Goal: Task Accomplishment & Management: Manage account settings

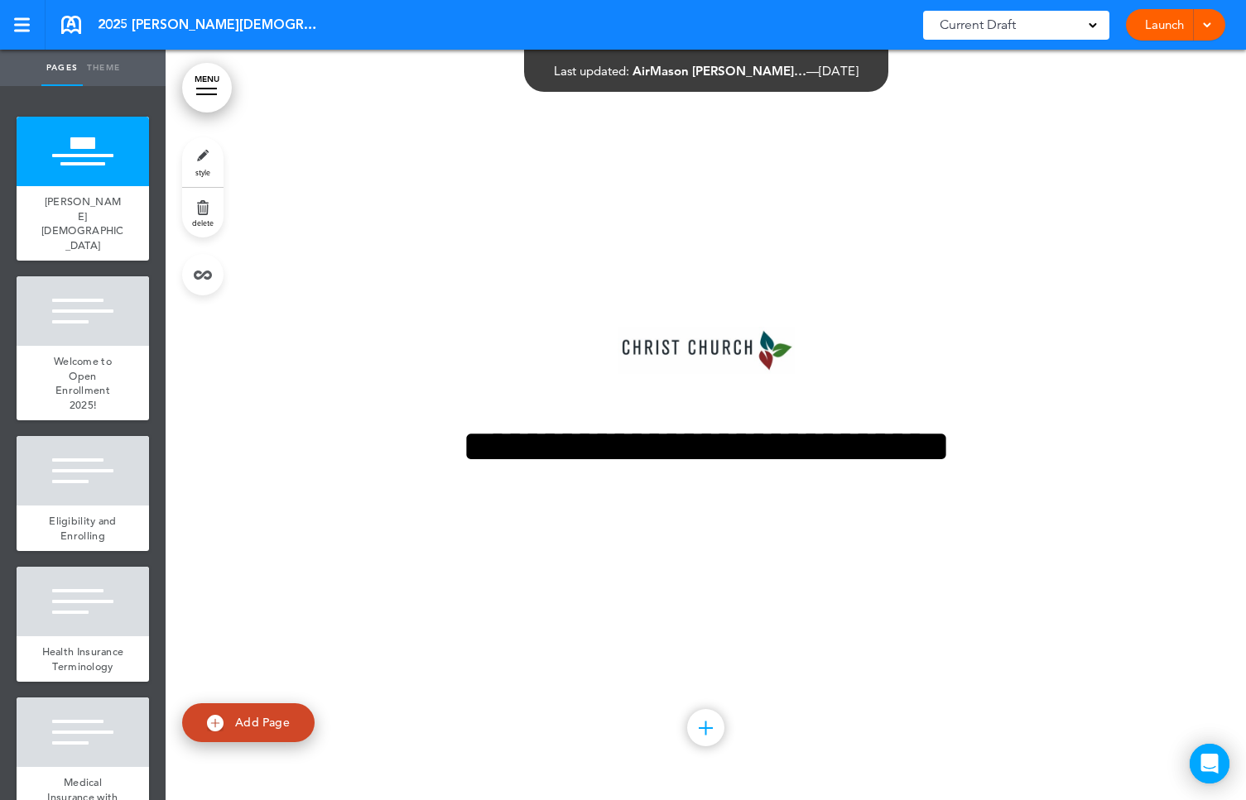
click at [1205, 23] on span at bounding box center [1206, 23] width 11 height 11
click at [1141, 53] on li "Launch" at bounding box center [1150, 62] width 147 height 37
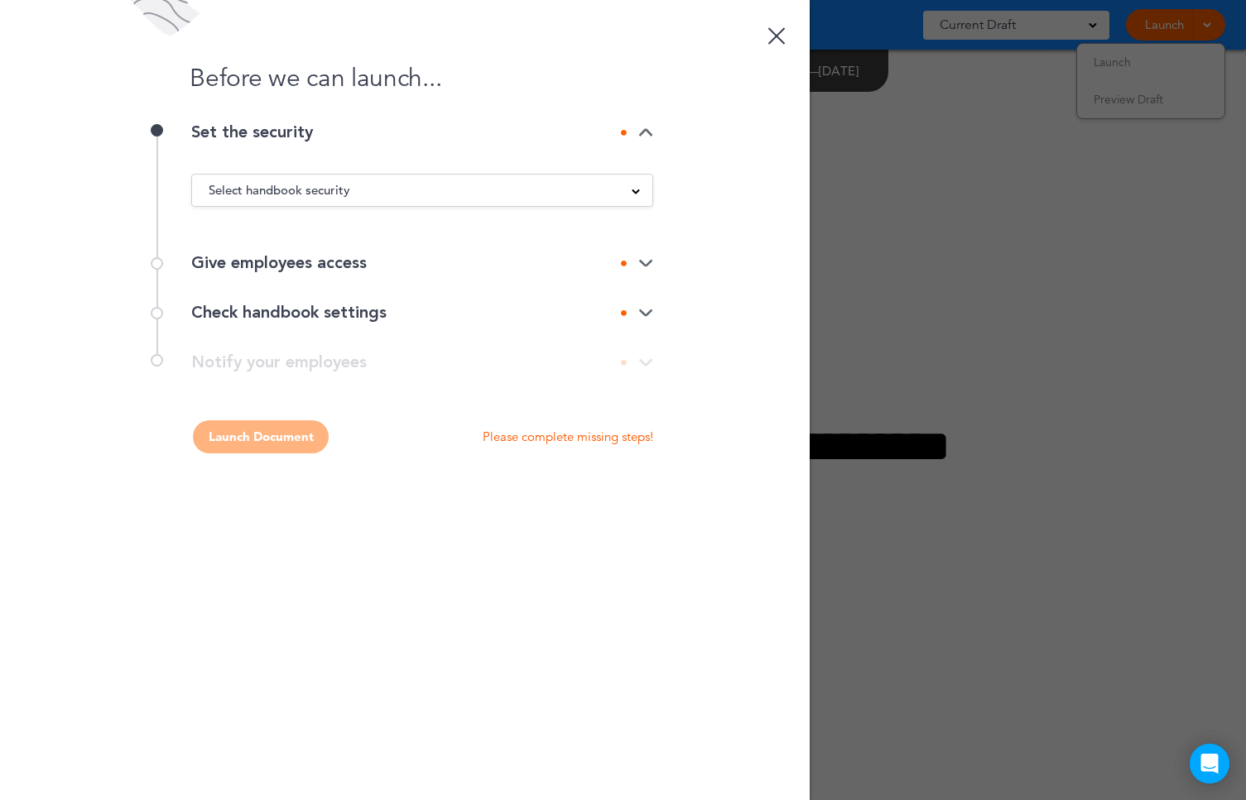
click at [353, 189] on div "Select handbook security" at bounding box center [422, 190] width 460 height 18
drag, startPoint x: 237, startPoint y: 248, endPoint x: 245, endPoint y: 249, distance: 8.3
click at [238, 248] on li "Private link" at bounding box center [422, 252] width 460 height 21
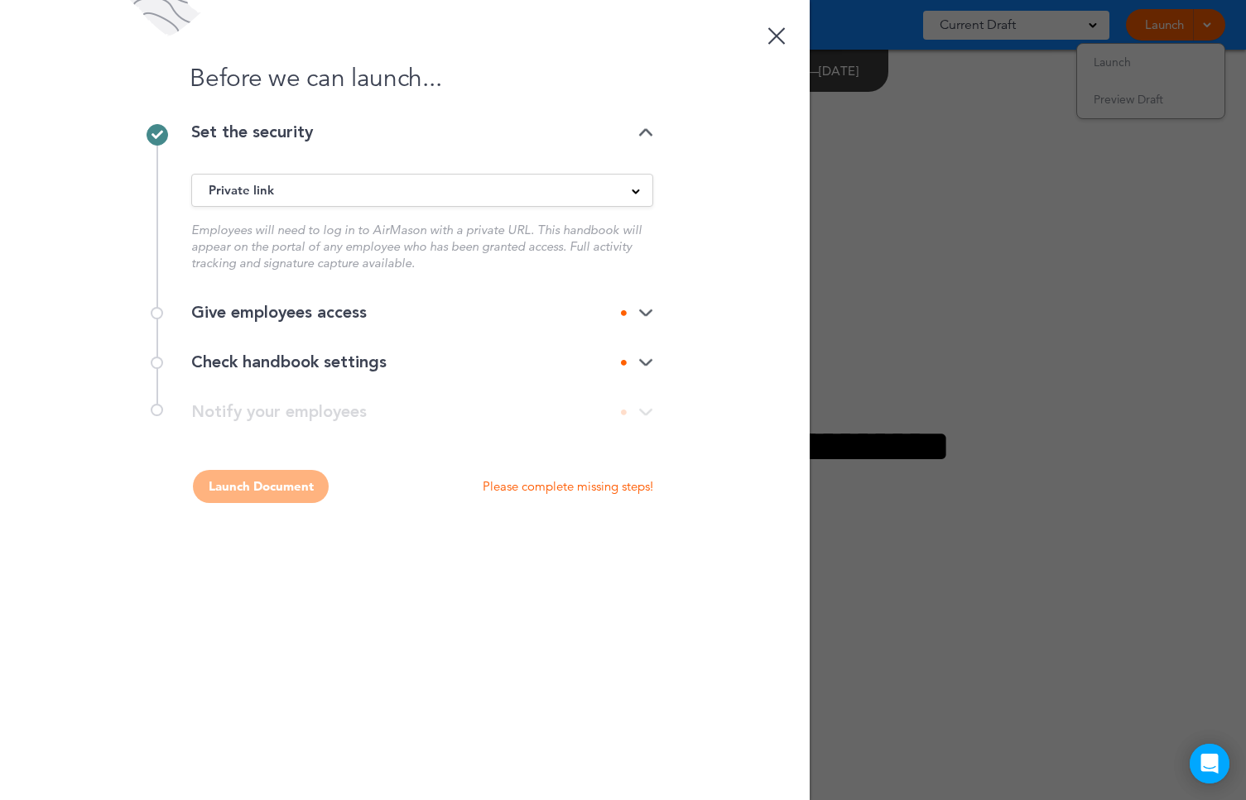
click at [155, 315] on div at bounding box center [157, 313] width 12 height 12
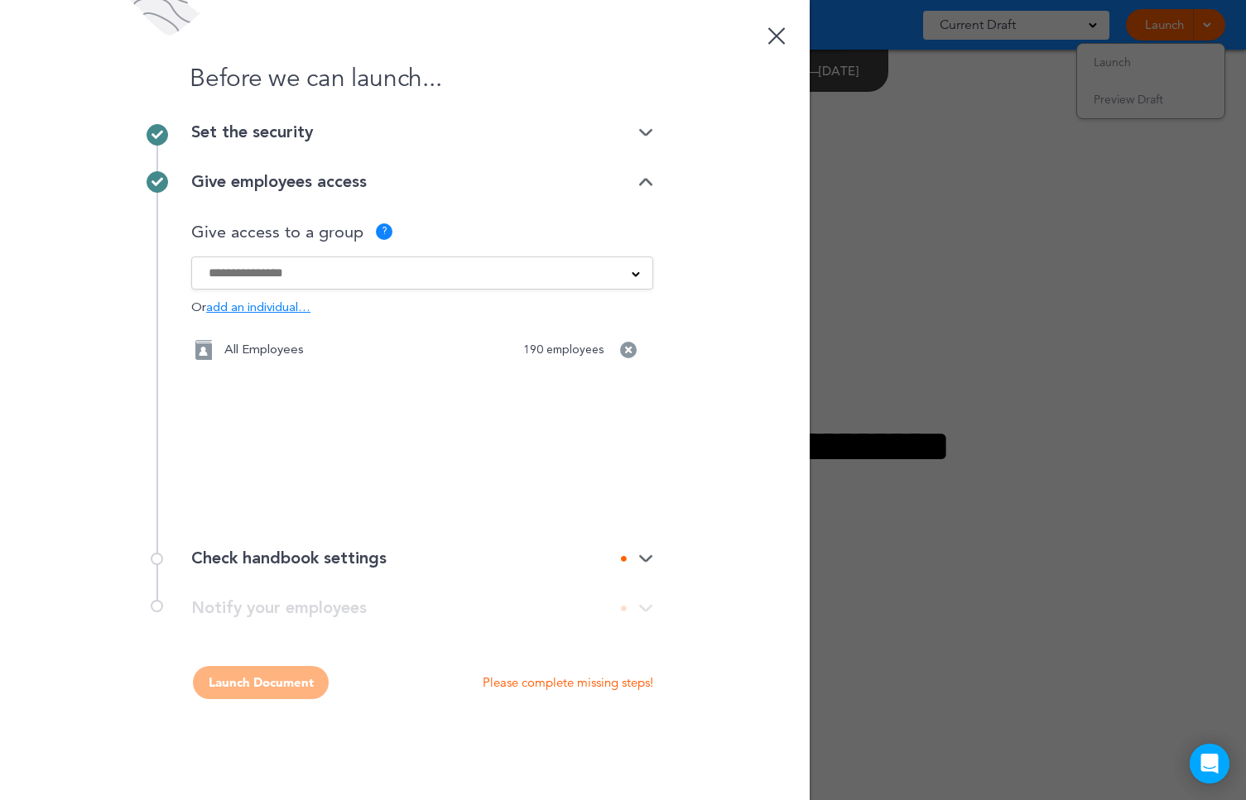
click at [640, 278] on div at bounding box center [422, 273] width 460 height 18
click at [636, 274] on span at bounding box center [635, 273] width 8 height 8
click at [157, 559] on div at bounding box center [157, 559] width 12 height 12
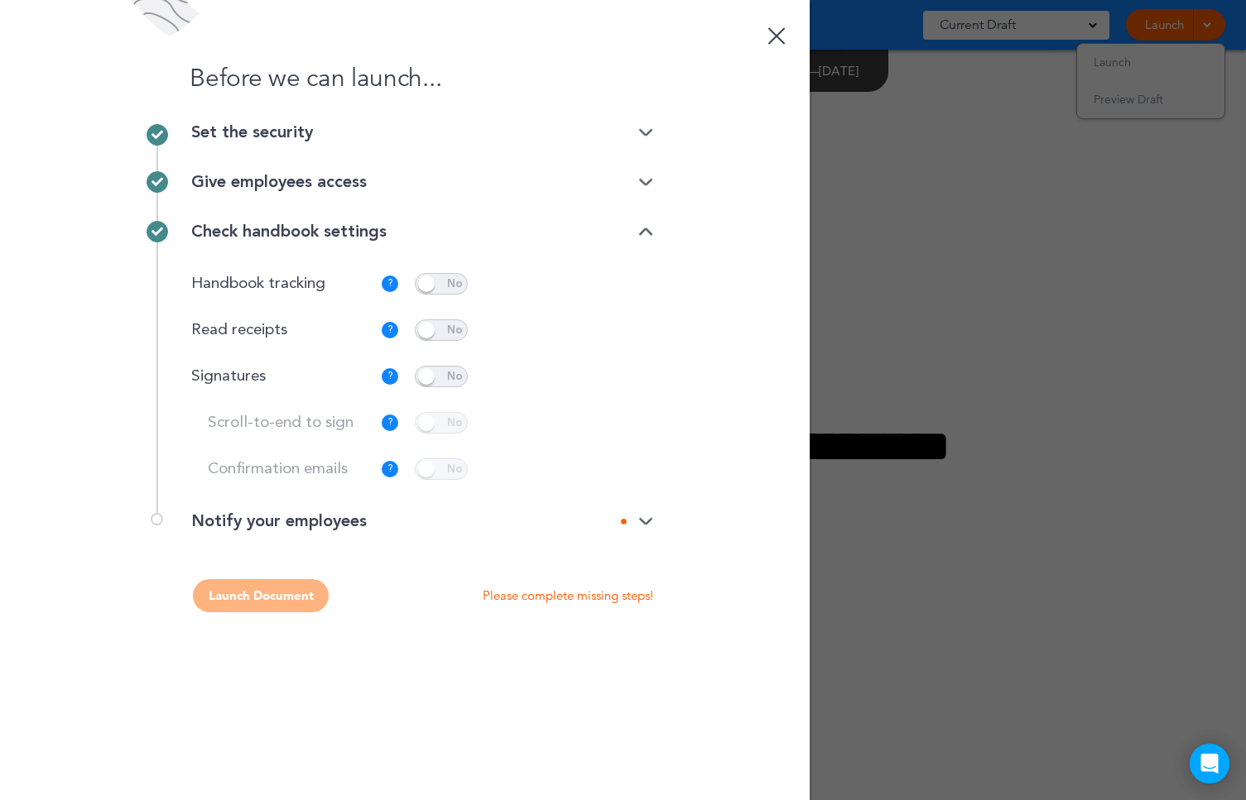
click at [155, 518] on div at bounding box center [157, 519] width 12 height 12
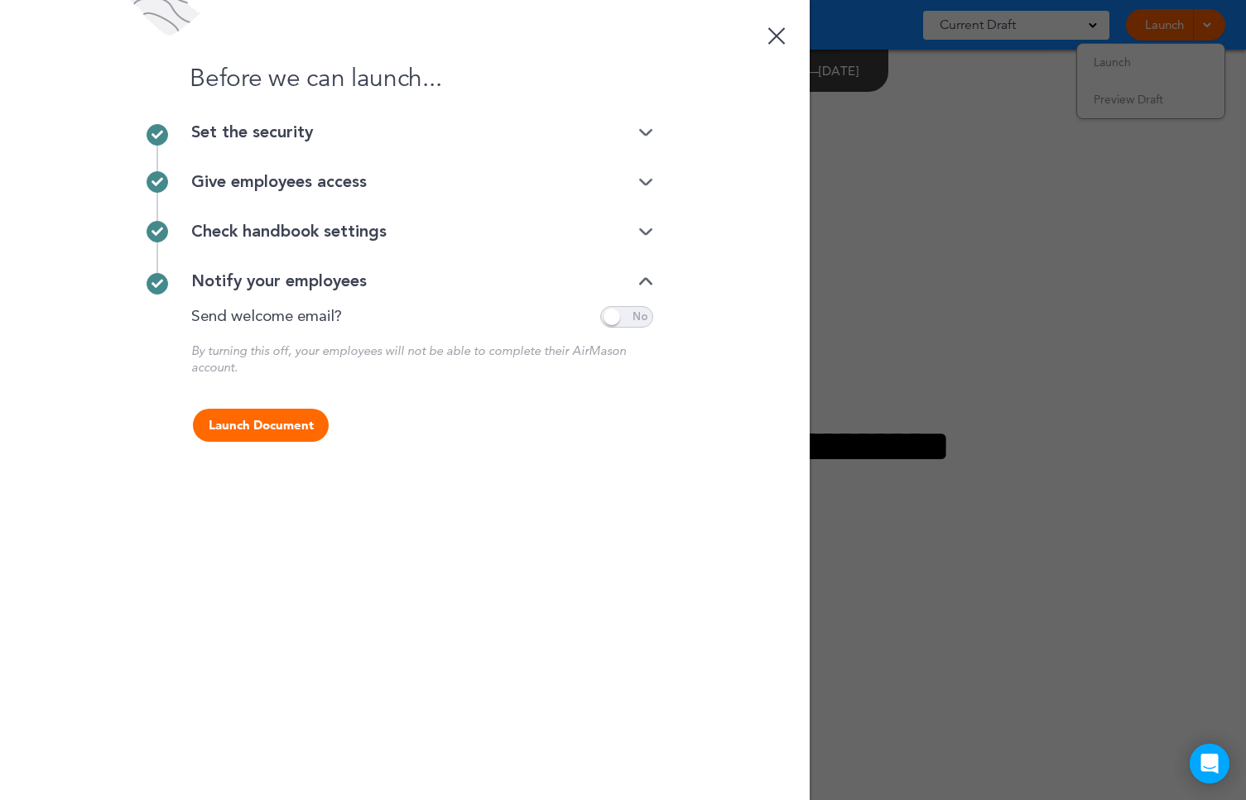
drag, startPoint x: 252, startPoint y: 423, endPoint x: 277, endPoint y: 463, distance: 47.3
click at [252, 424] on button "Launch Document" at bounding box center [261, 425] width 136 height 33
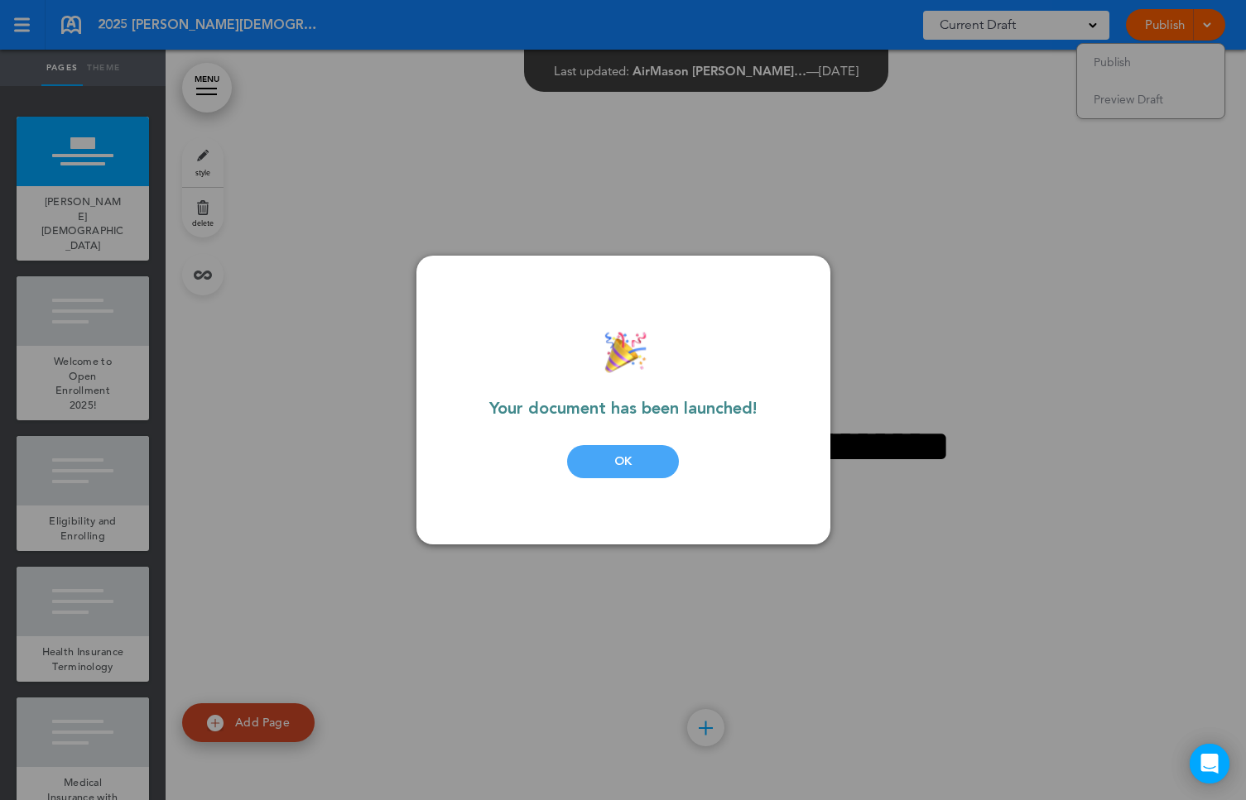
click at [628, 462] on div "OK" at bounding box center [623, 461] width 112 height 33
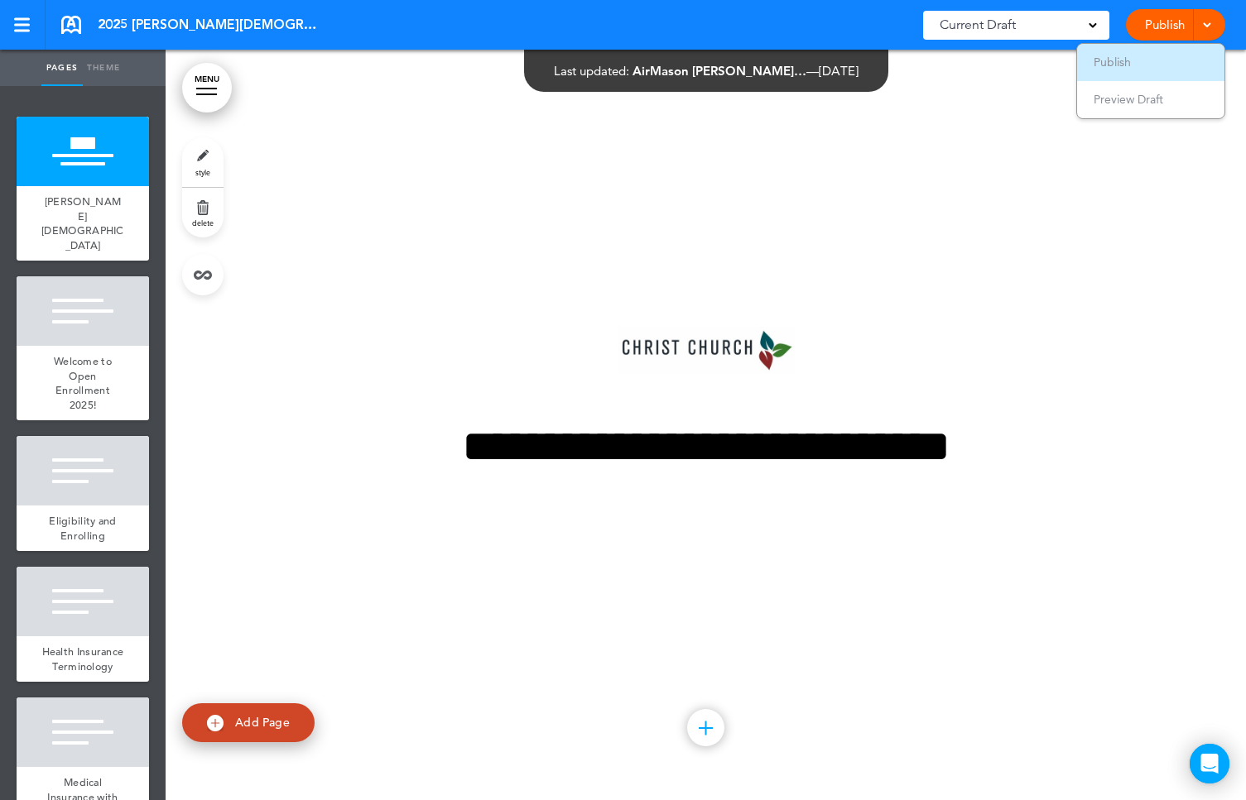
click at [1131, 63] on span "Publish" at bounding box center [1111, 62] width 37 height 15
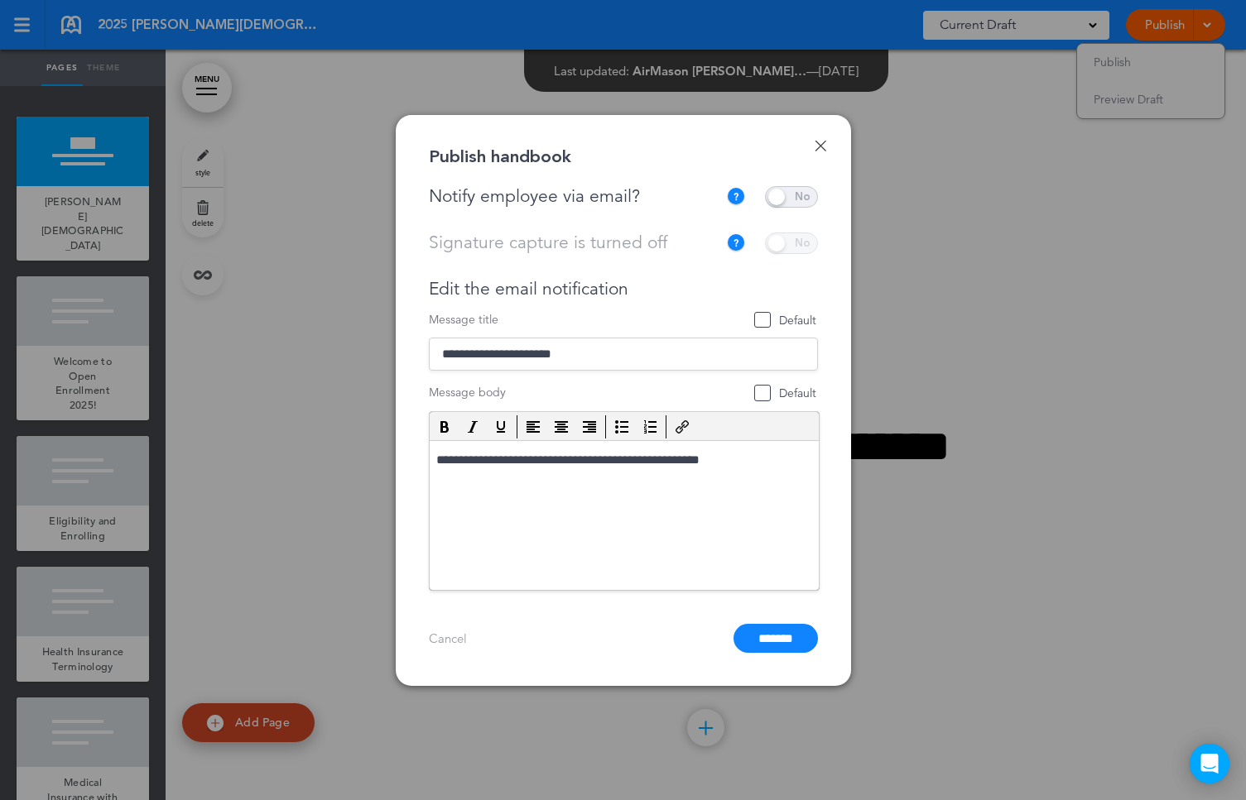
drag, startPoint x: 779, startPoint y: 195, endPoint x: 780, endPoint y: 226, distance: 30.6
click at [779, 196] on span at bounding box center [791, 197] width 53 height 22
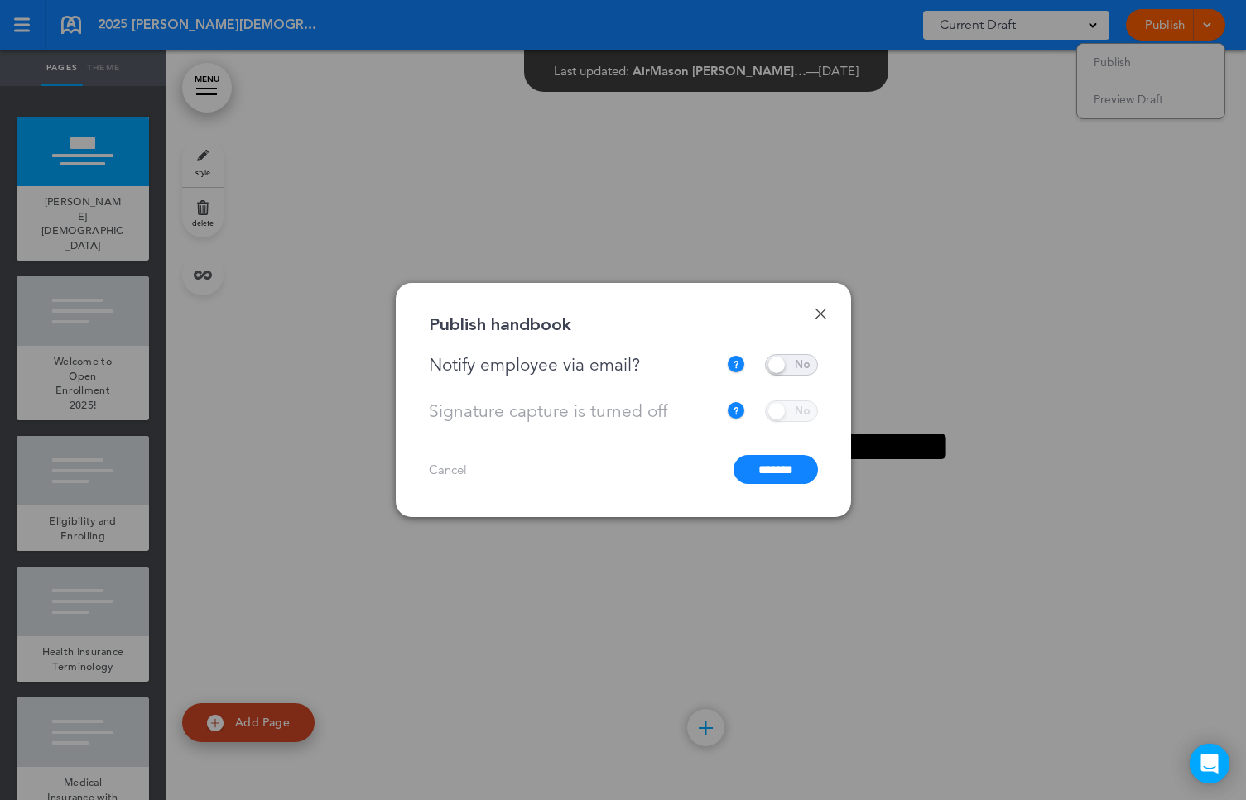
click at [775, 464] on input "*******" at bounding box center [775, 469] width 84 height 29
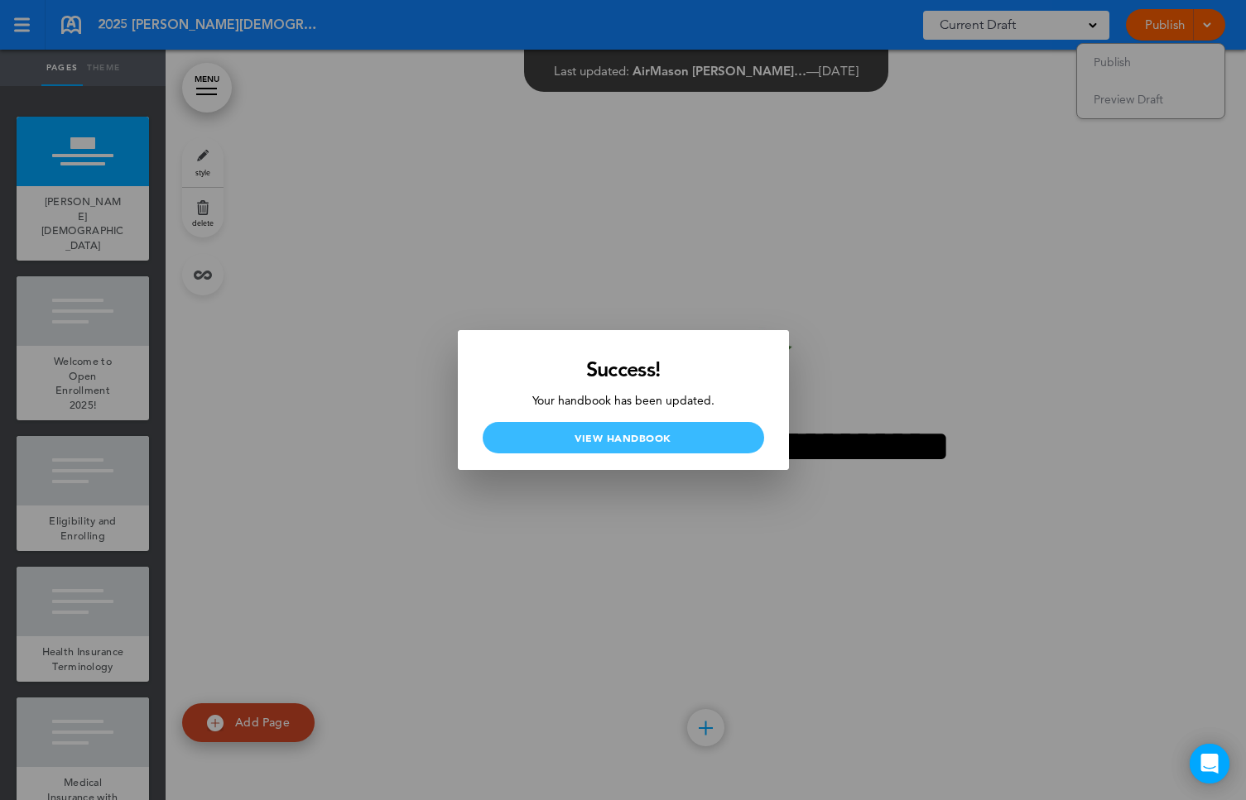
click at [627, 443] on link "View Handbook" at bounding box center [622, 437] width 281 height 31
click at [1060, 190] on div at bounding box center [623, 400] width 1246 height 800
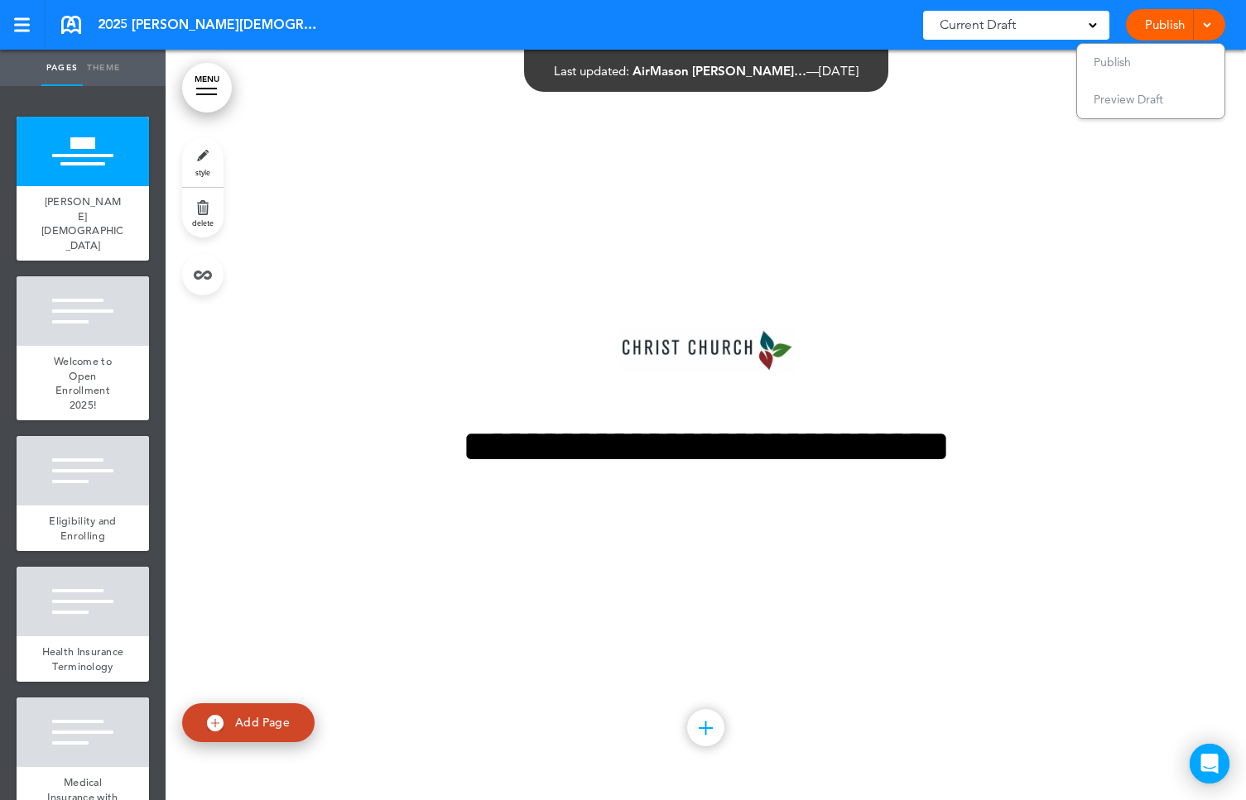
click at [144, 26] on span "2025 [PERSON_NAME][DEMOGRAPHIC_DATA] Employee Benefits Handbook" at bounding box center [209, 25] width 223 height 18
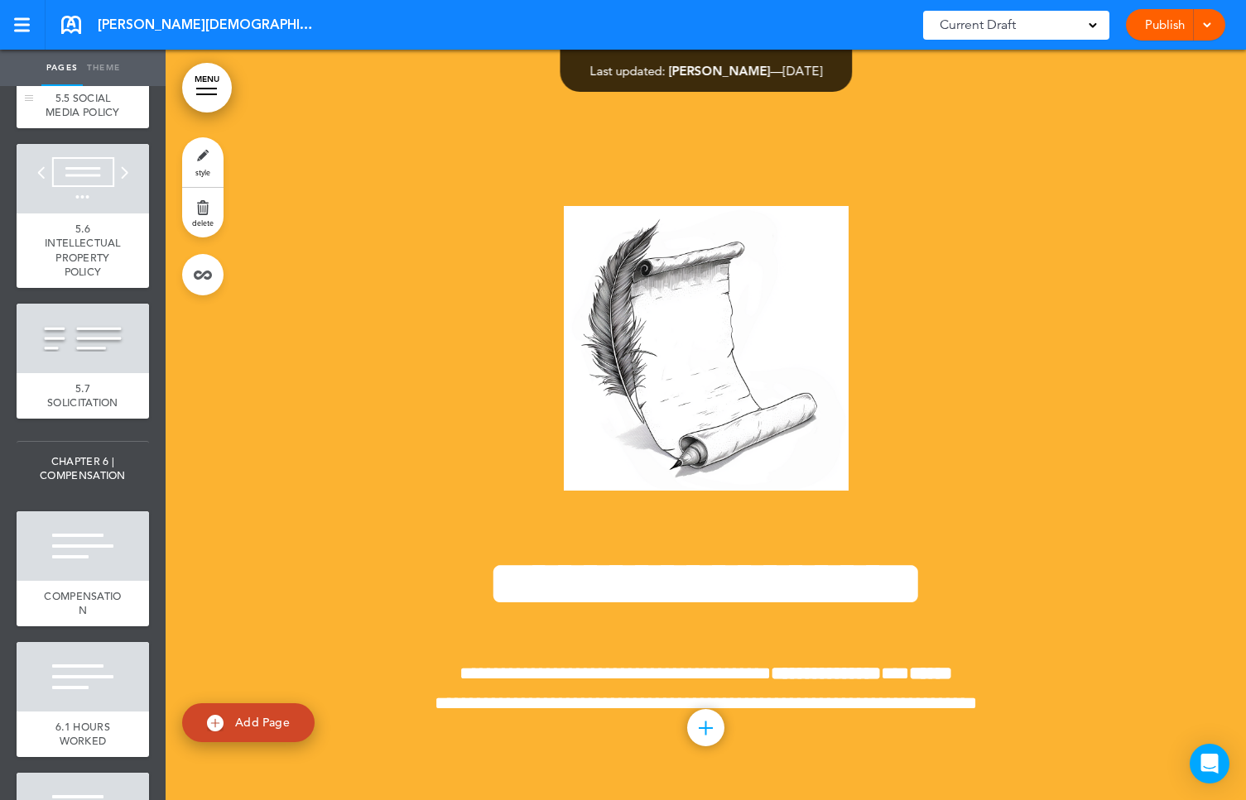
scroll to position [5249, 0]
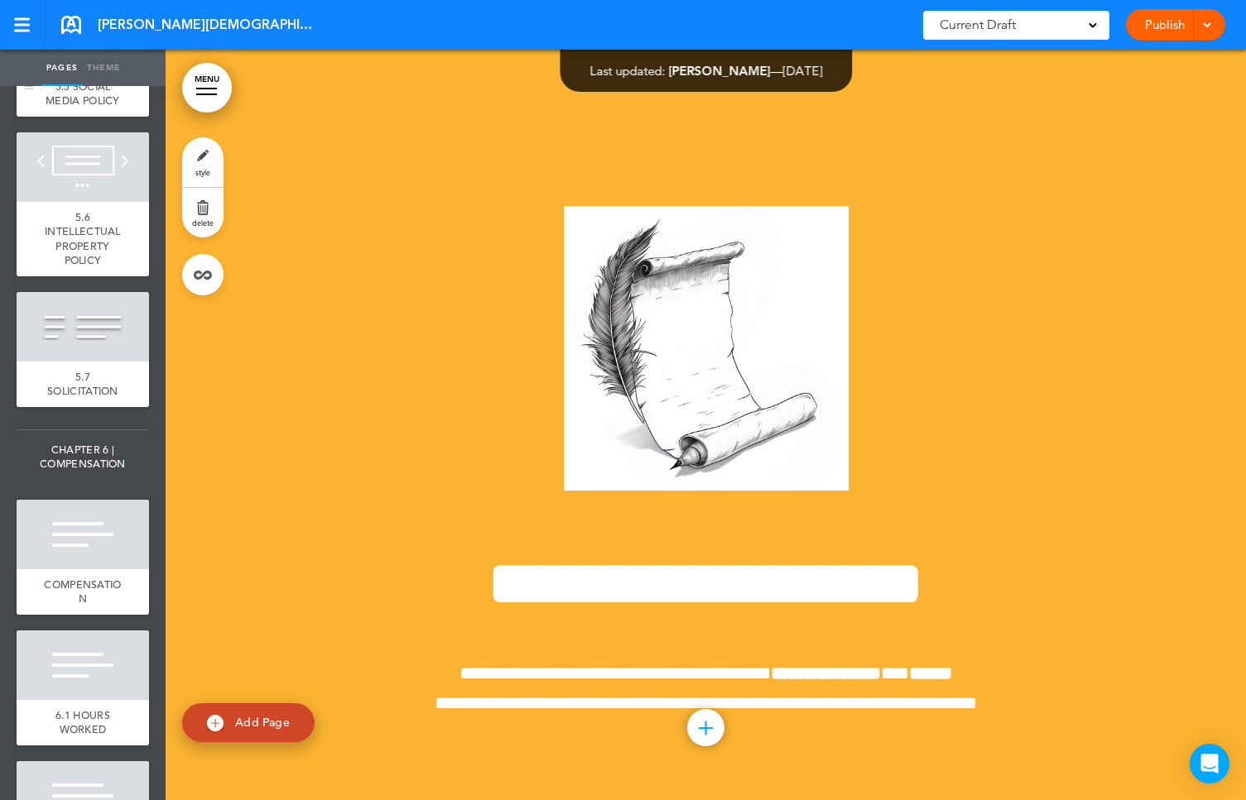
click at [79, 108] on span "5.5 SOCIAL MEDIA POLICY" at bounding box center [83, 93] width 74 height 29
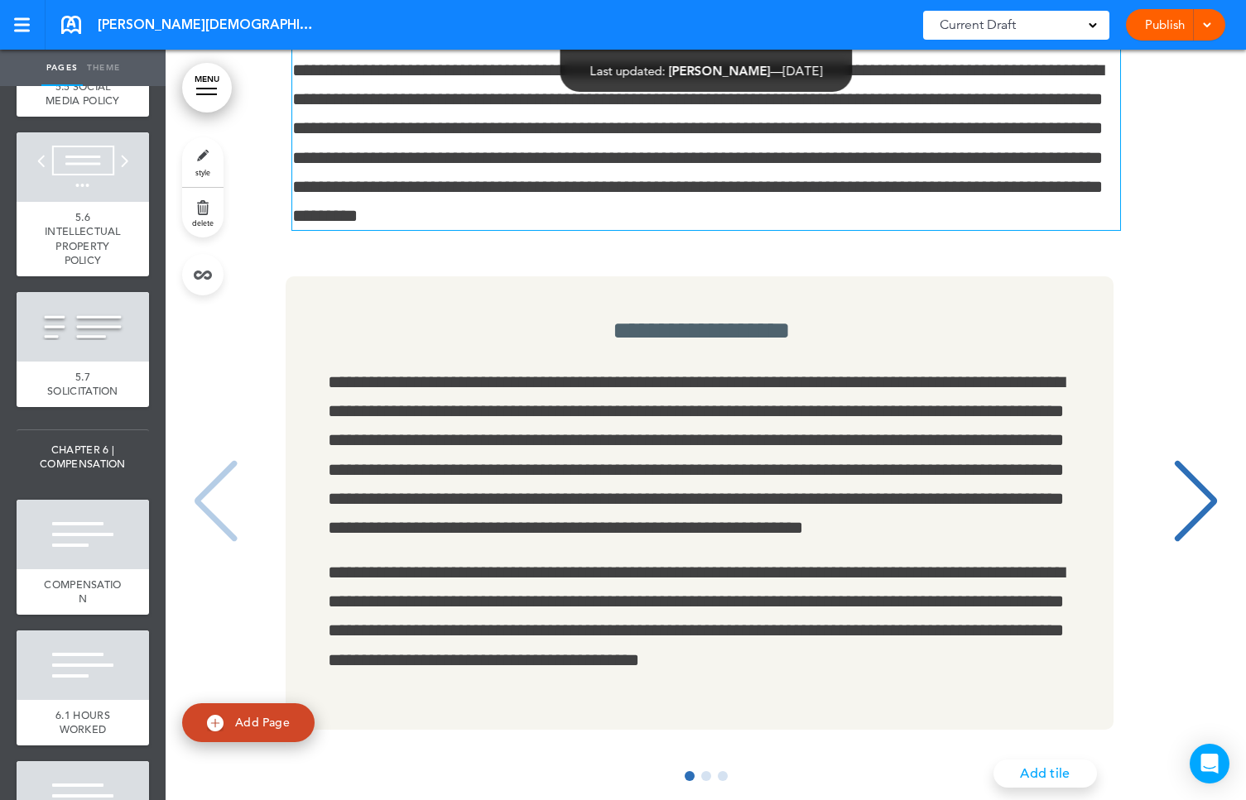
scroll to position [38468, 0]
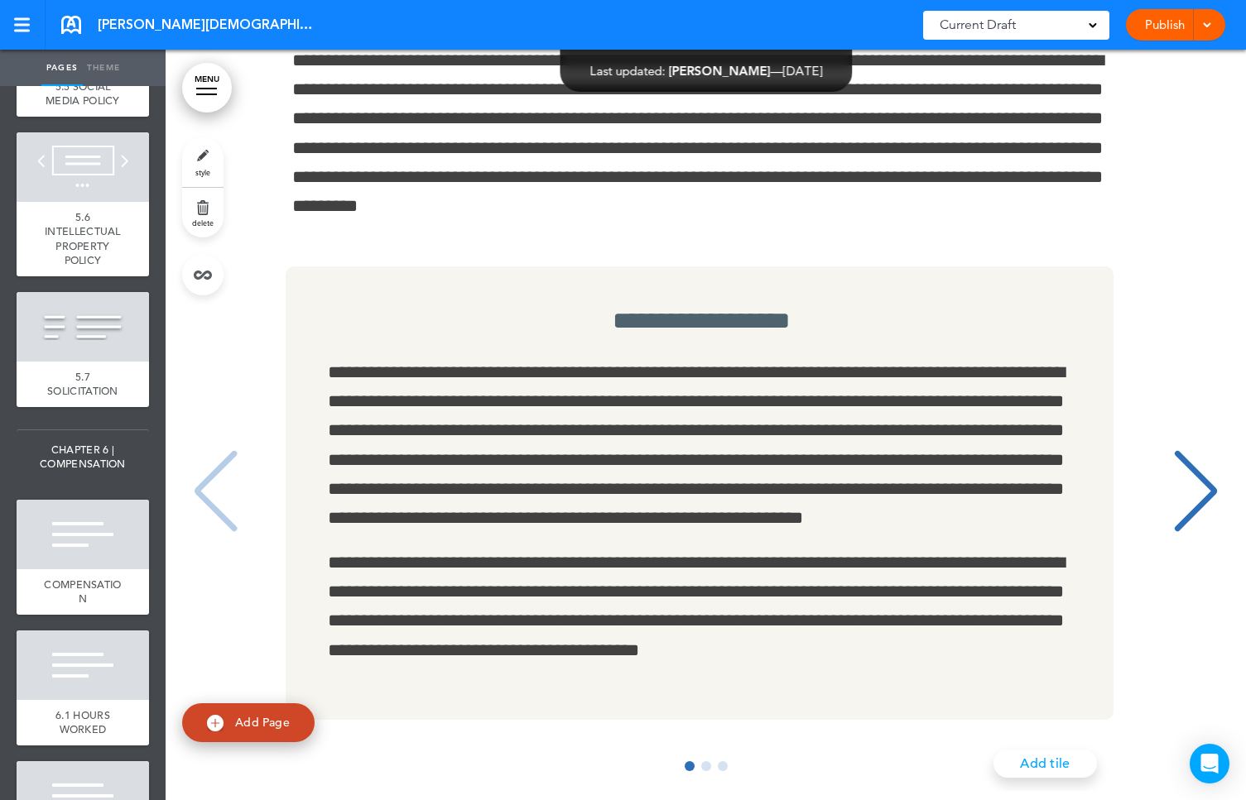
click at [27, 26] on div at bounding box center [22, 25] width 16 height 2
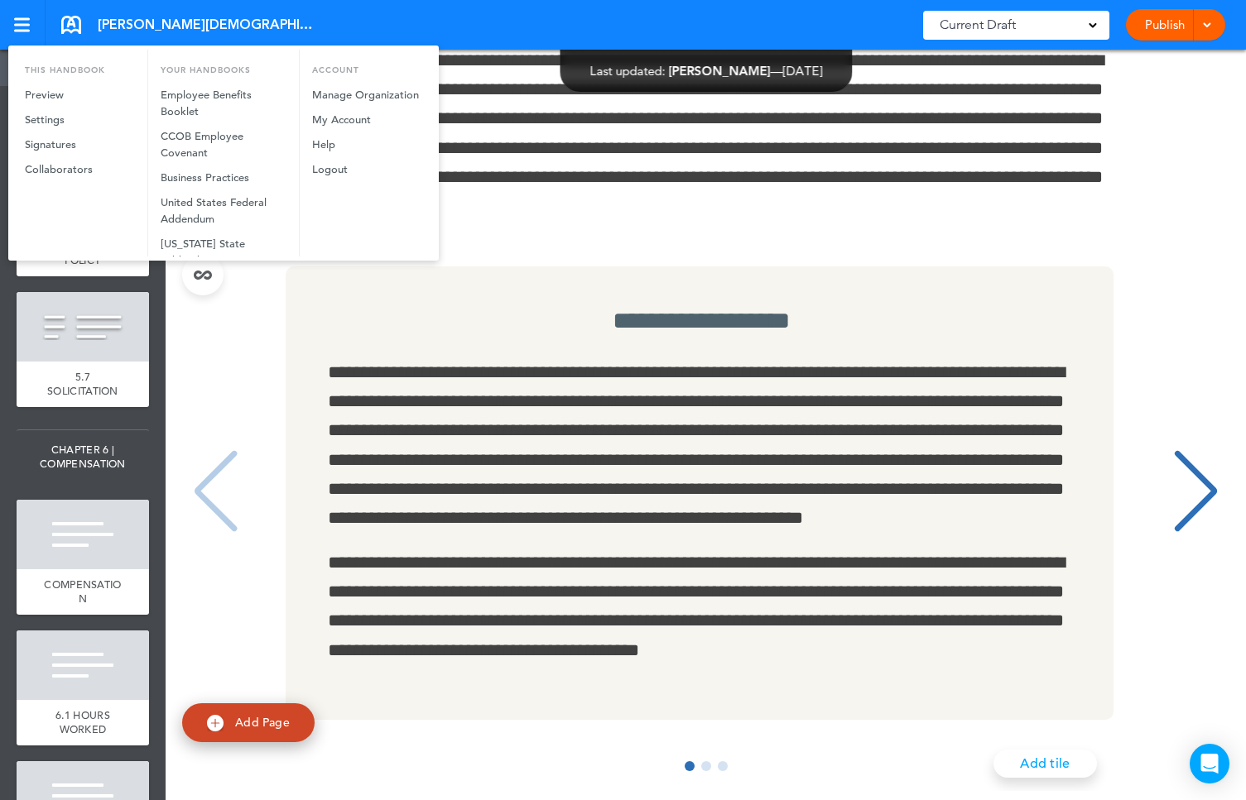
click at [28, 26] on div at bounding box center [623, 400] width 1246 height 800
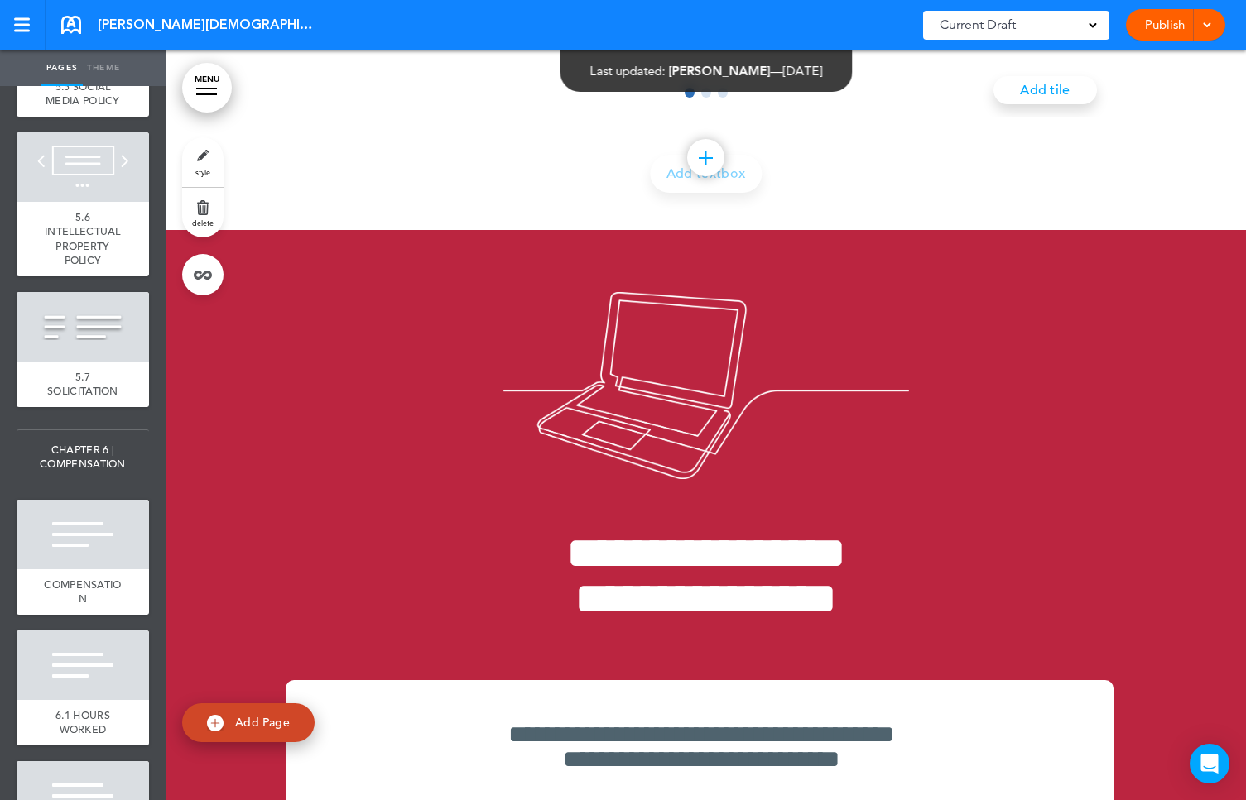
scroll to position [369, 0]
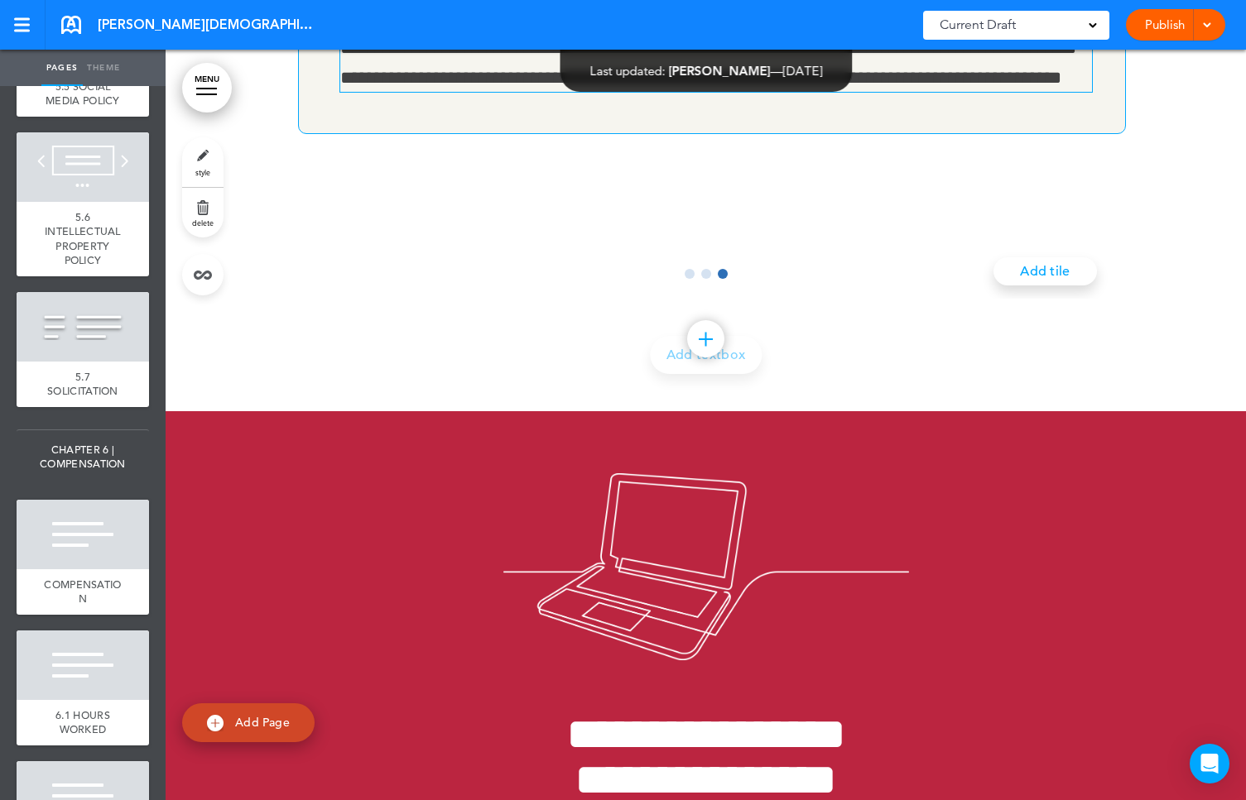
scroll to position [38902, 0]
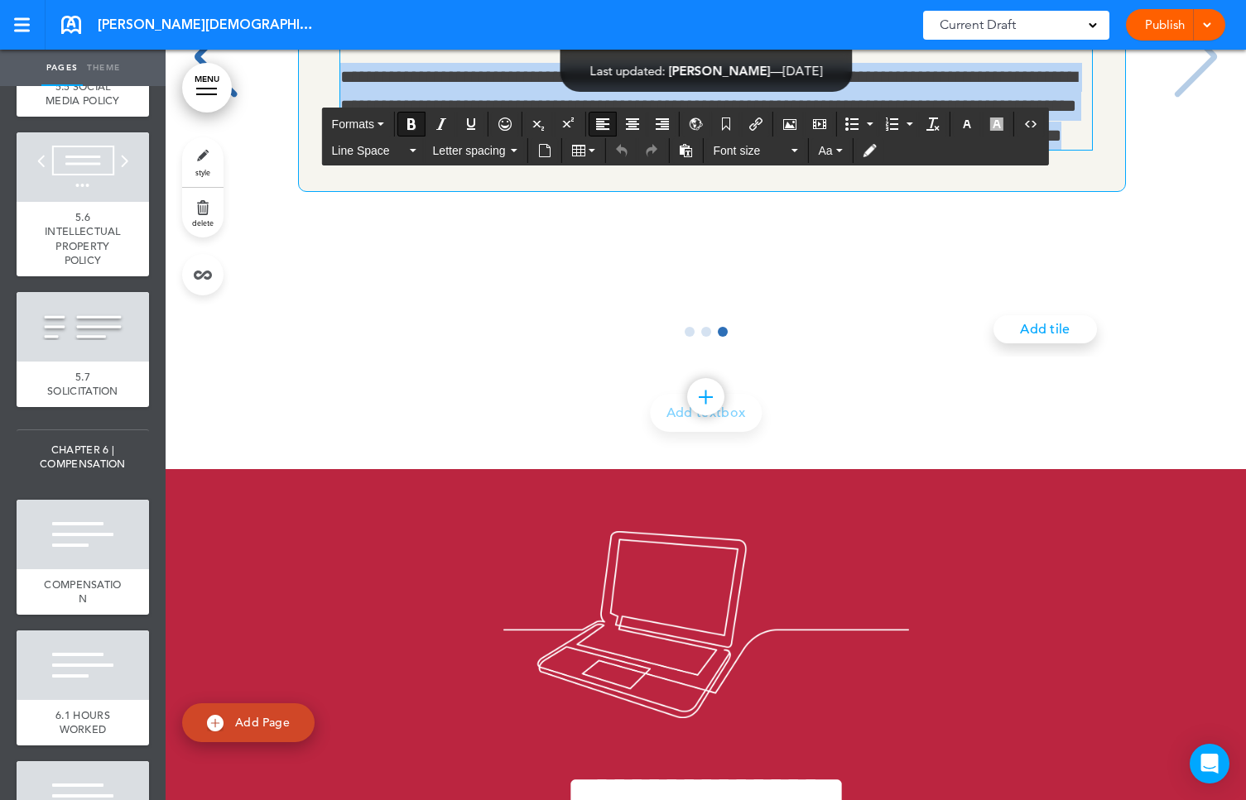
drag, startPoint x: 329, startPoint y: 330, endPoint x: 1020, endPoint y: 450, distance: 701.4
click at [1020, 192] on div "**********" at bounding box center [712, 59] width 828 height 266
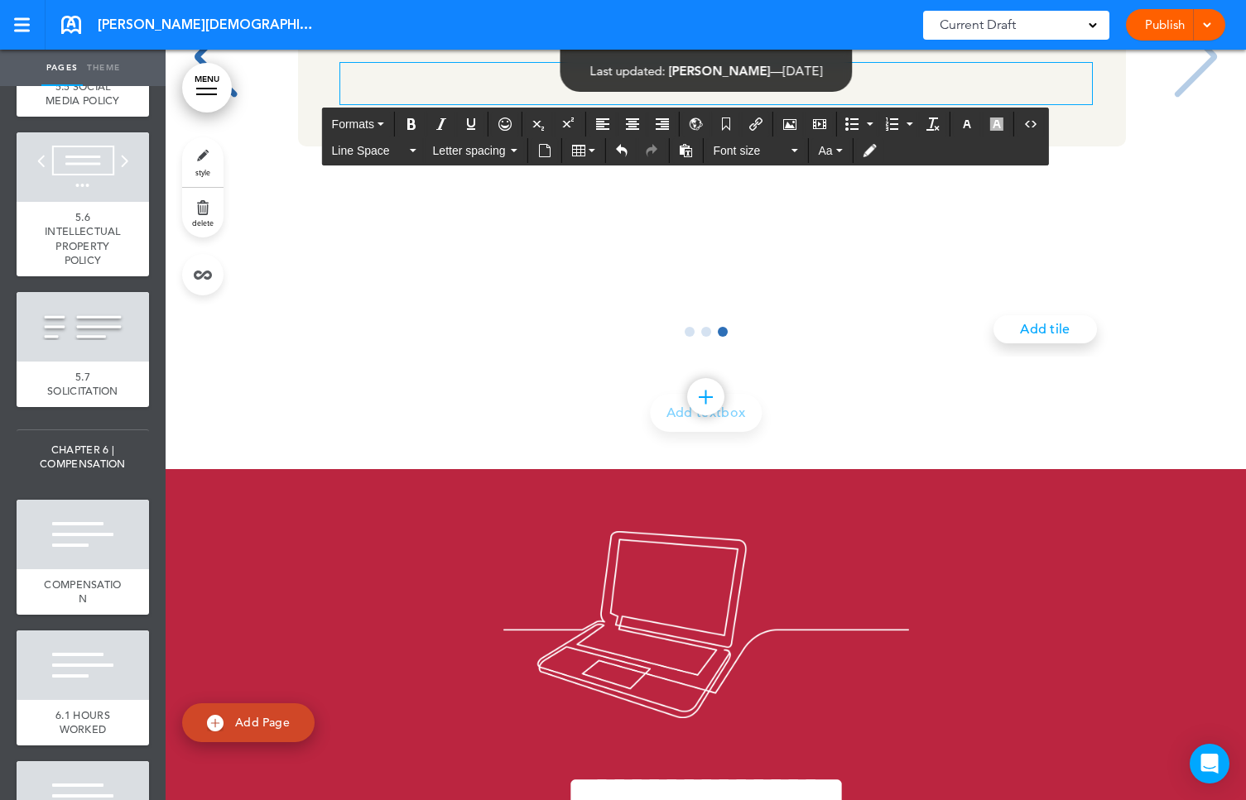
click at [215, 98] on div "Previous slide" at bounding box center [215, 57] width 50 height 83
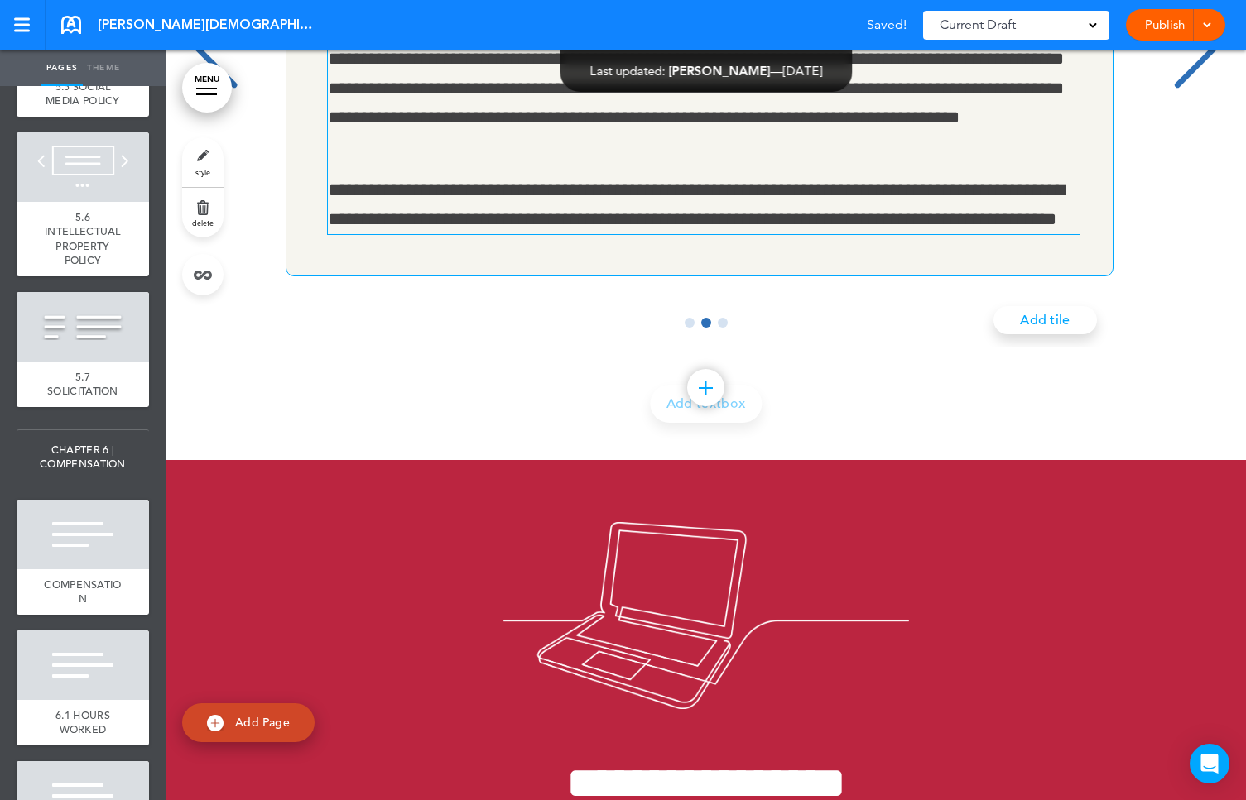
scroll to position [38915, 0]
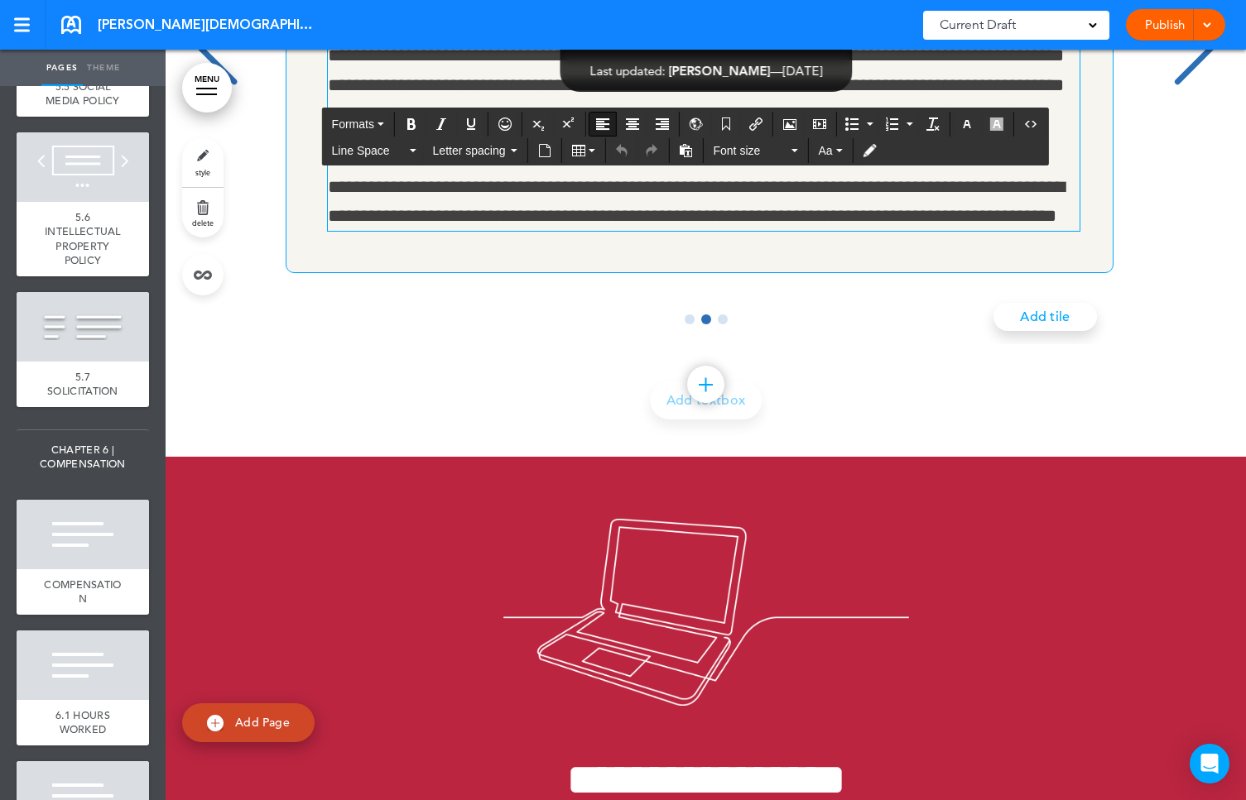
click at [1033, 231] on p "**********" at bounding box center [701, 202] width 746 height 58
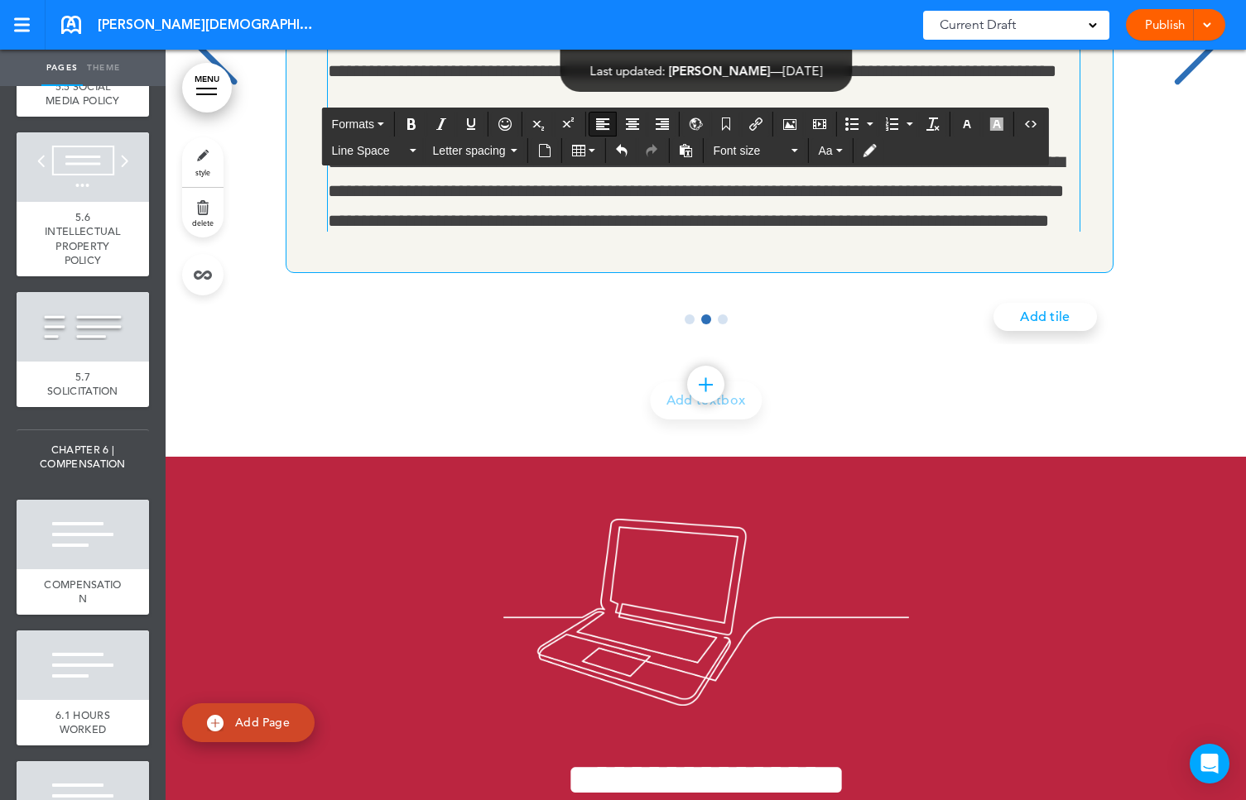
click at [329, 235] on p "**********" at bounding box center [701, 191] width 746 height 87
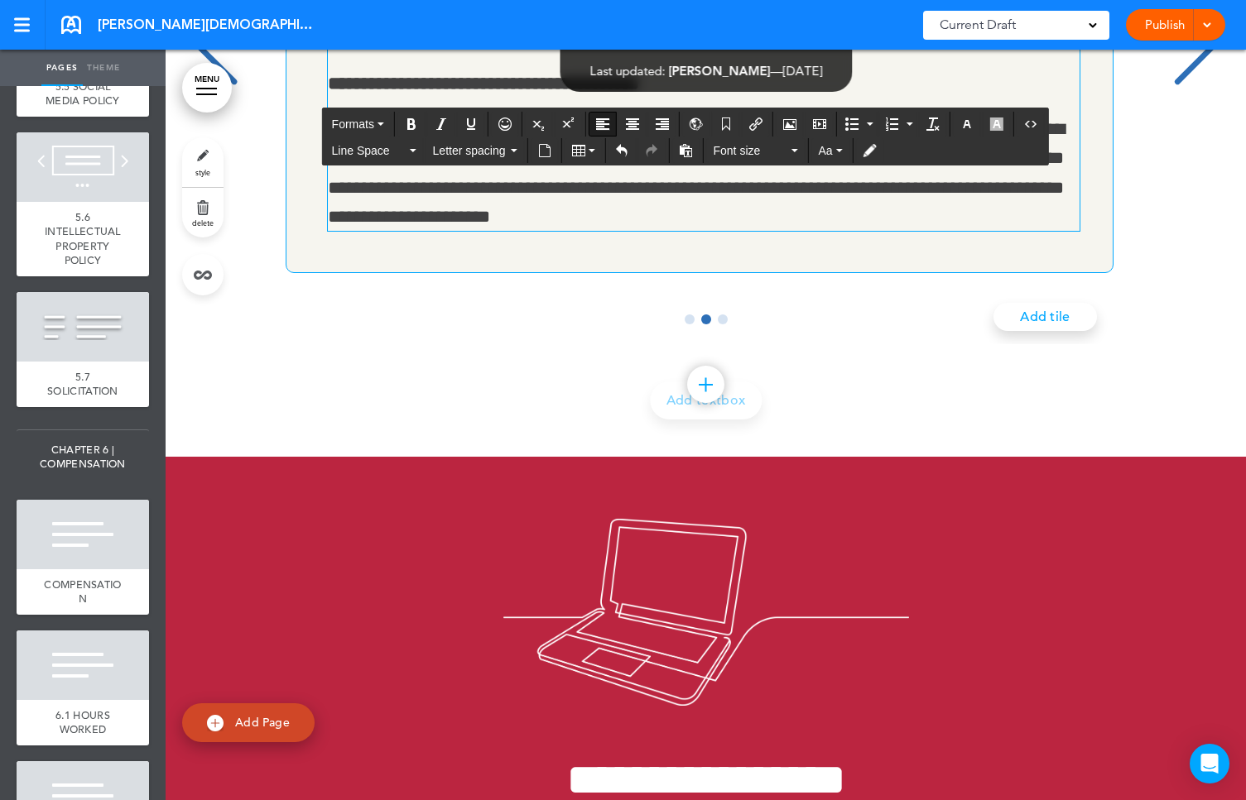
scroll to position [384, 0]
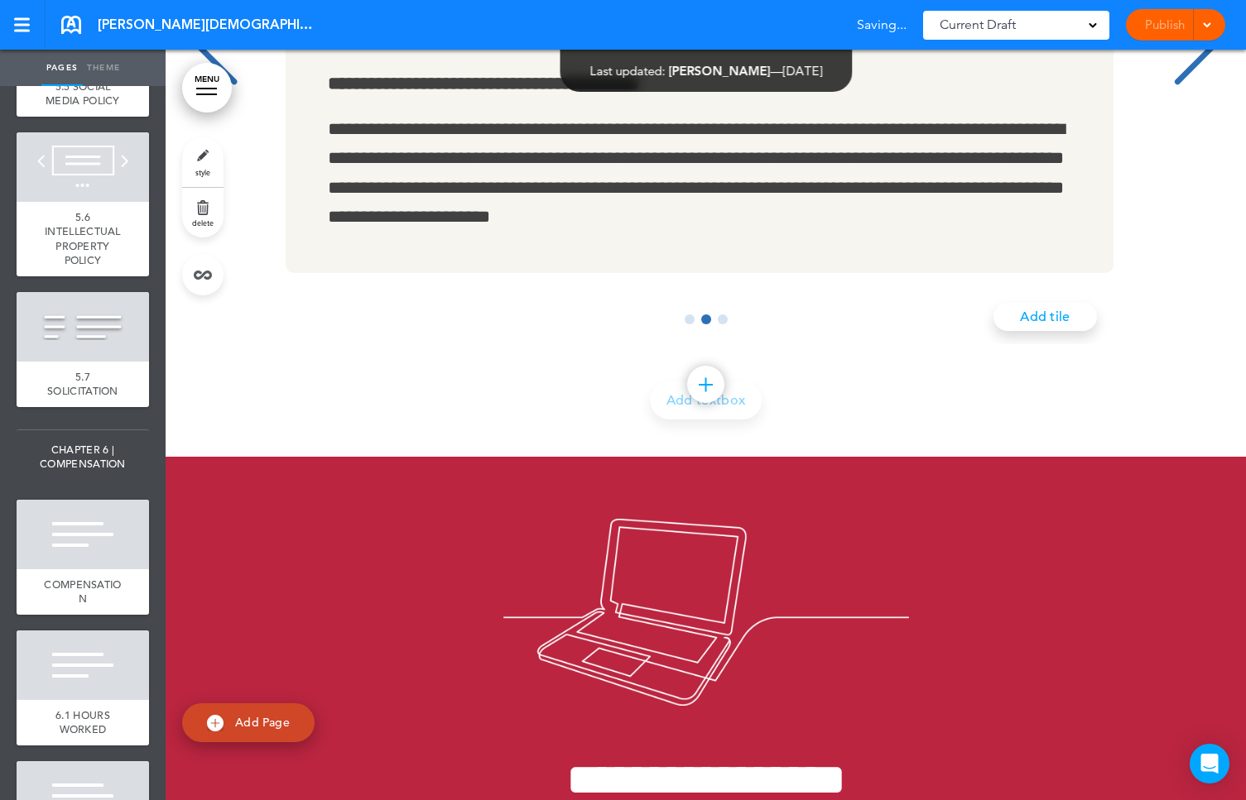
click at [1189, 86] on div "Next slide" at bounding box center [1195, 44] width 50 height 83
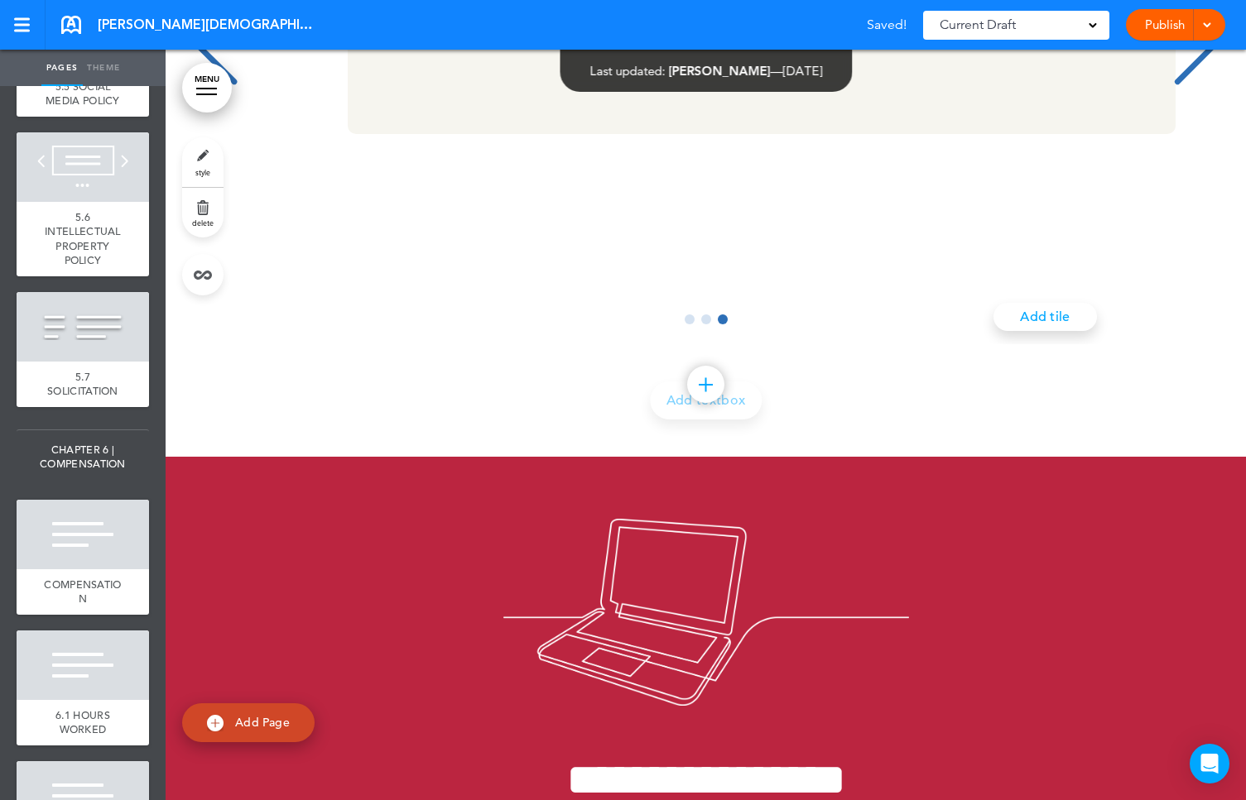
scroll to position [0, 2086]
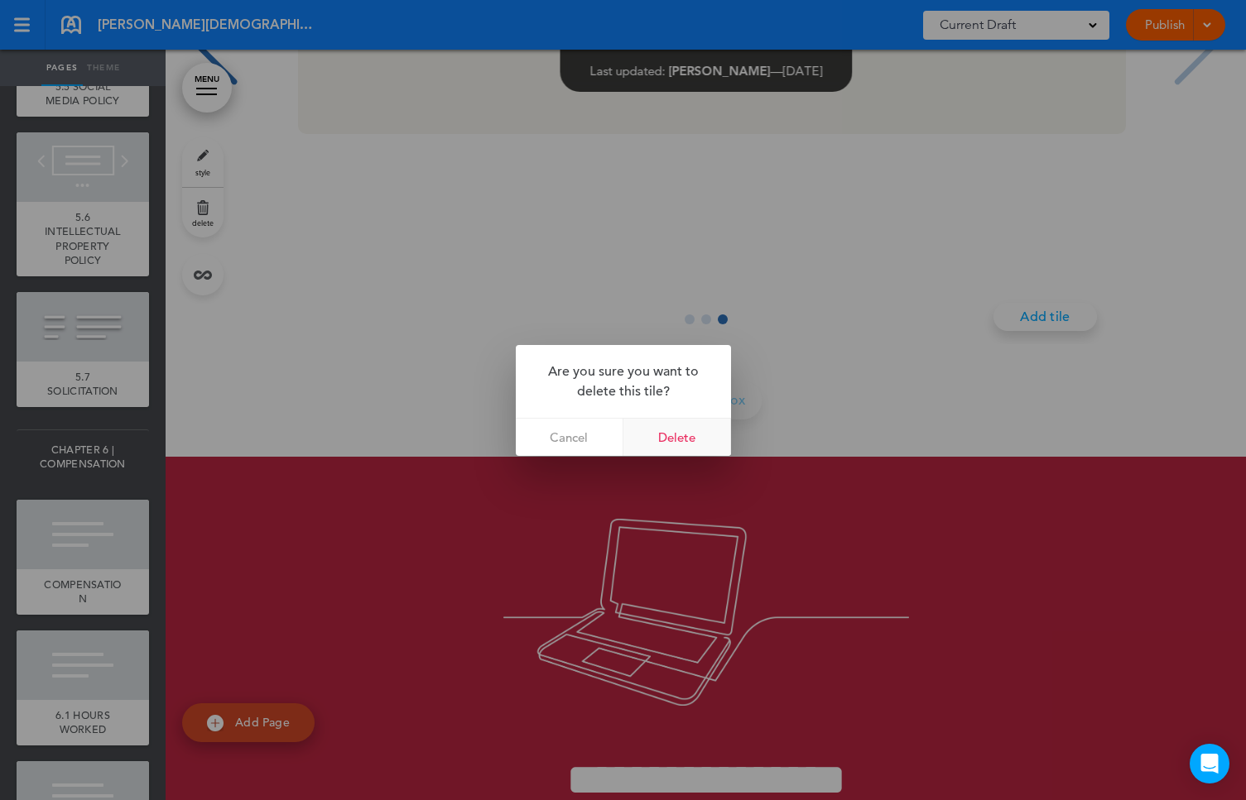
click at [670, 434] on link "Delete" at bounding box center [677, 437] width 108 height 37
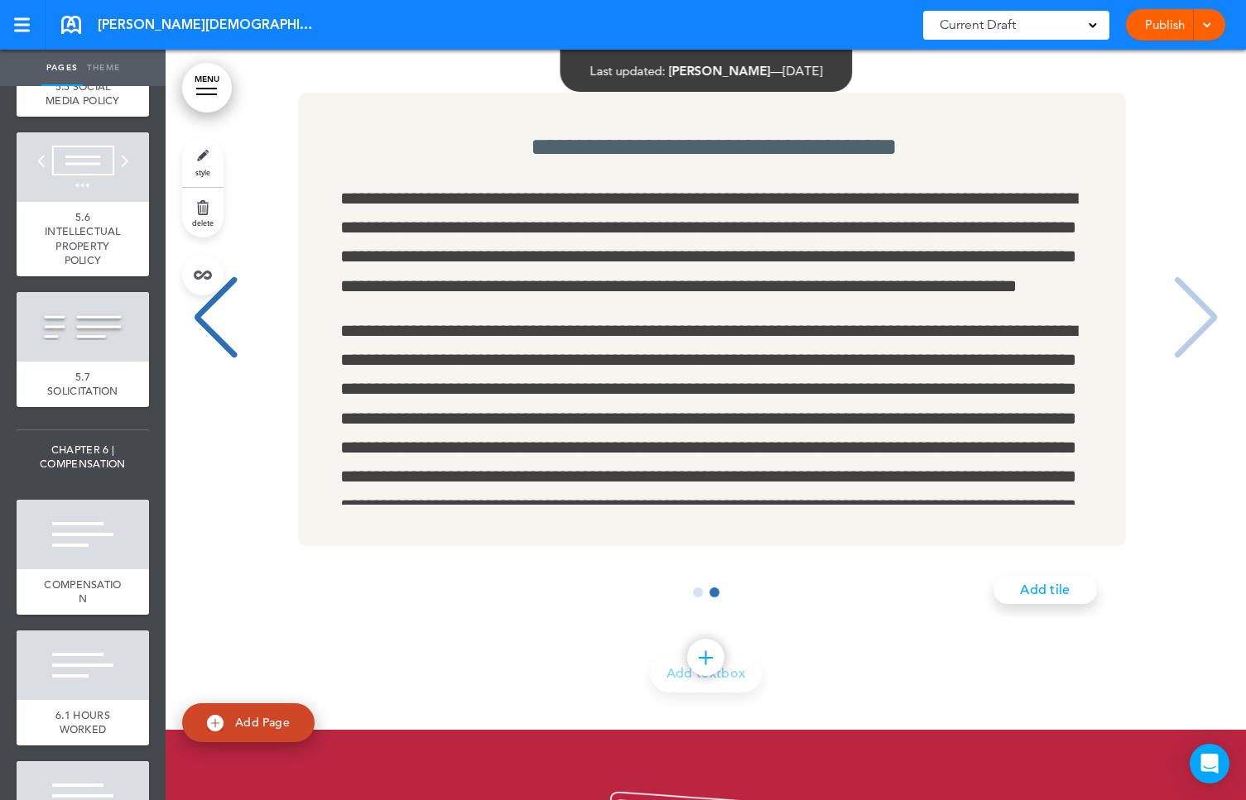
click at [1203, 26] on span at bounding box center [1206, 23] width 11 height 11
click at [1130, 56] on span "Publish" at bounding box center [1111, 62] width 37 height 15
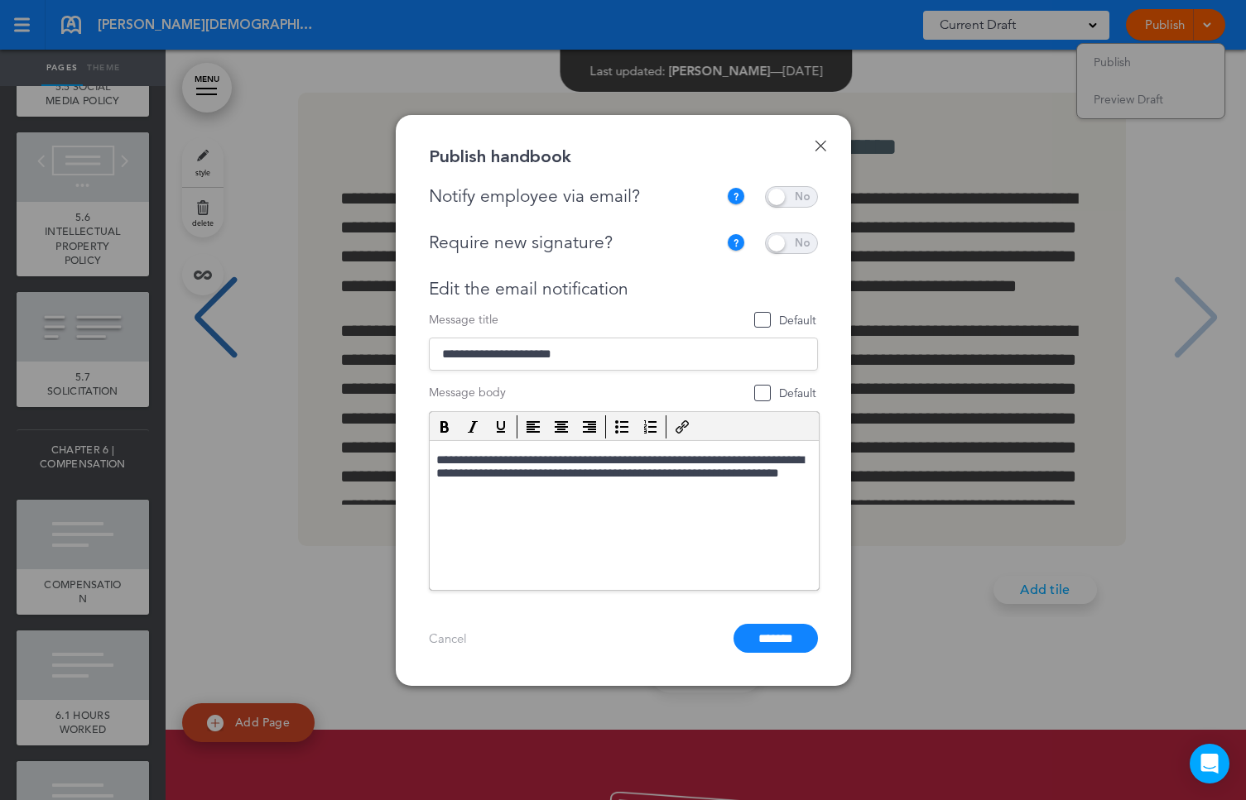
click at [787, 193] on span at bounding box center [791, 197] width 53 height 22
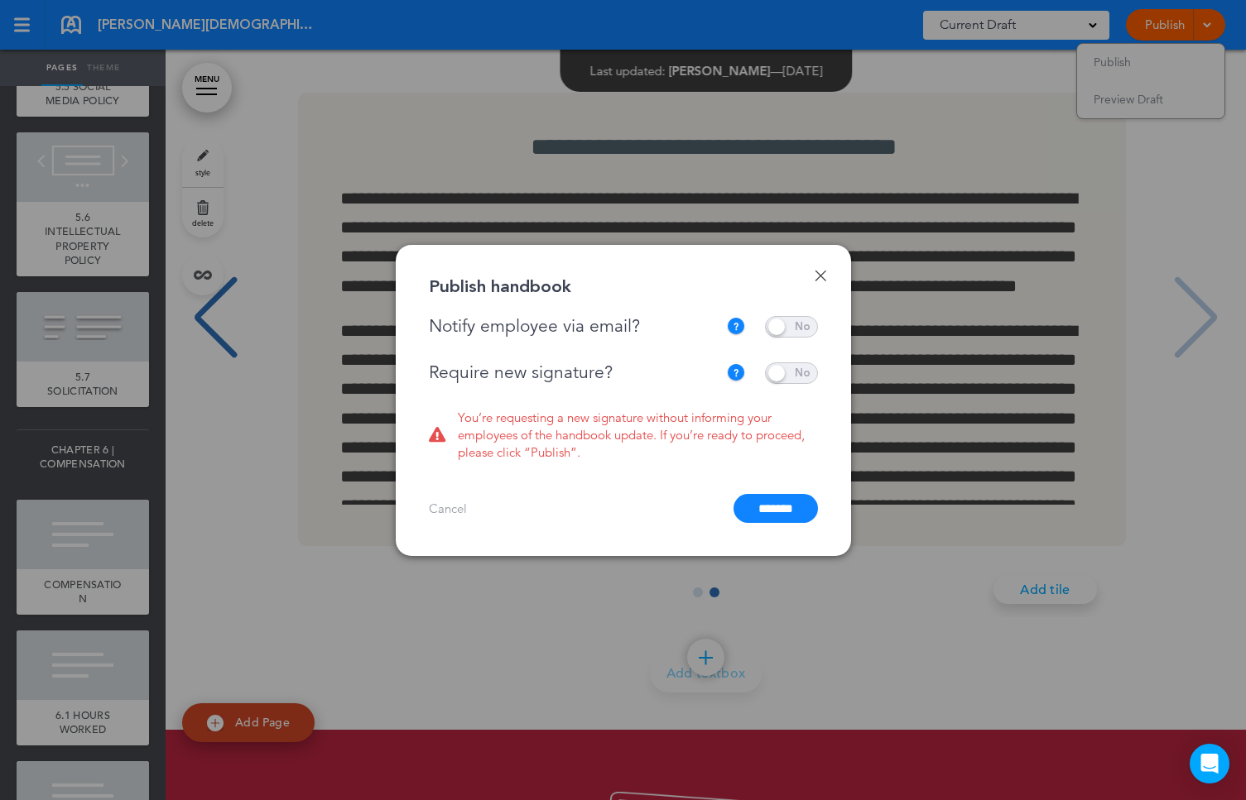
click at [777, 370] on span at bounding box center [791, 373] width 53 height 22
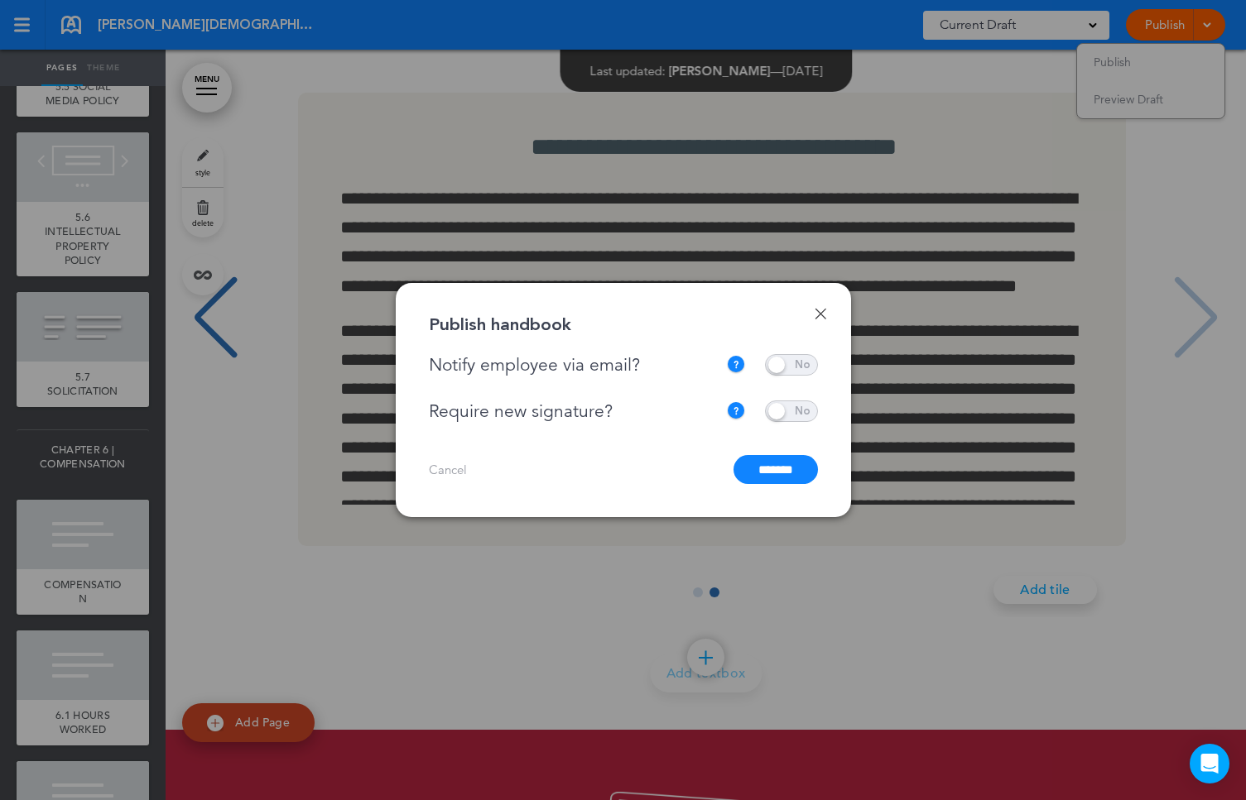
click at [778, 465] on input "*******" at bounding box center [775, 469] width 84 height 29
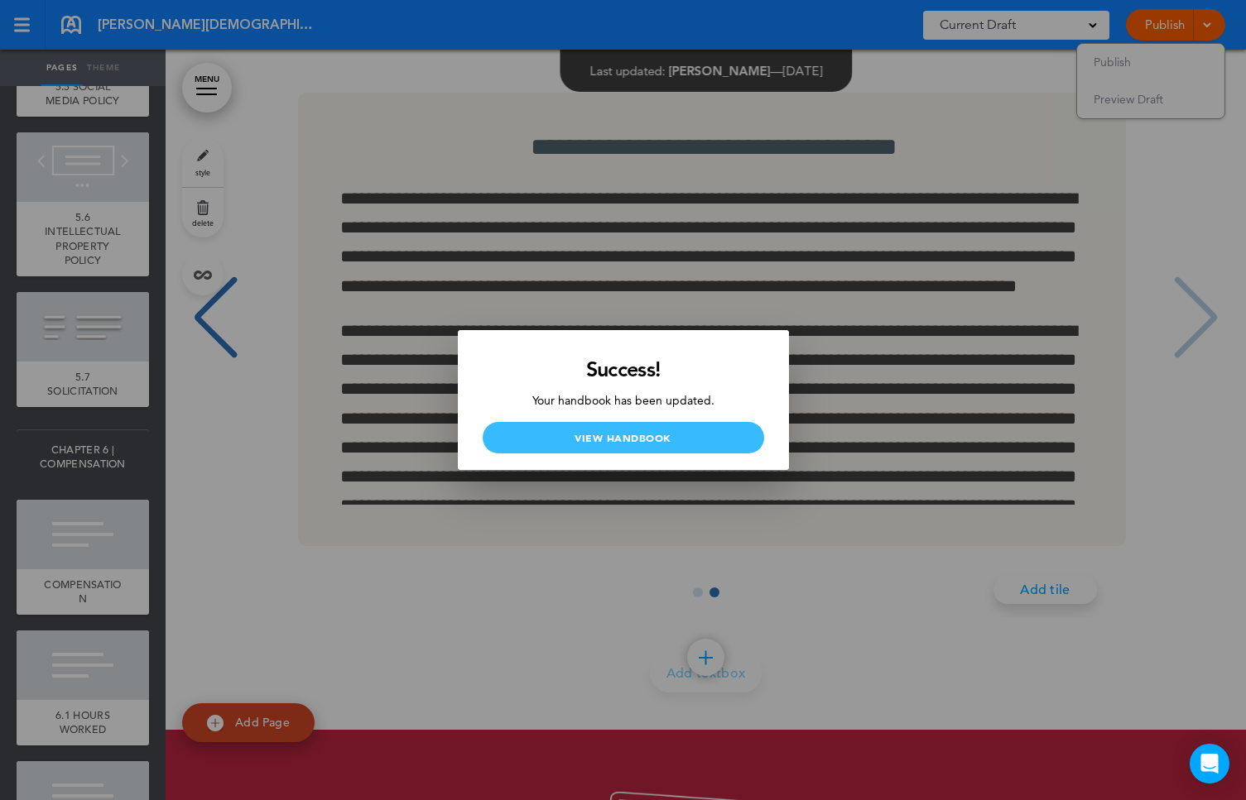
click at [607, 433] on link "View Handbook" at bounding box center [622, 437] width 281 height 31
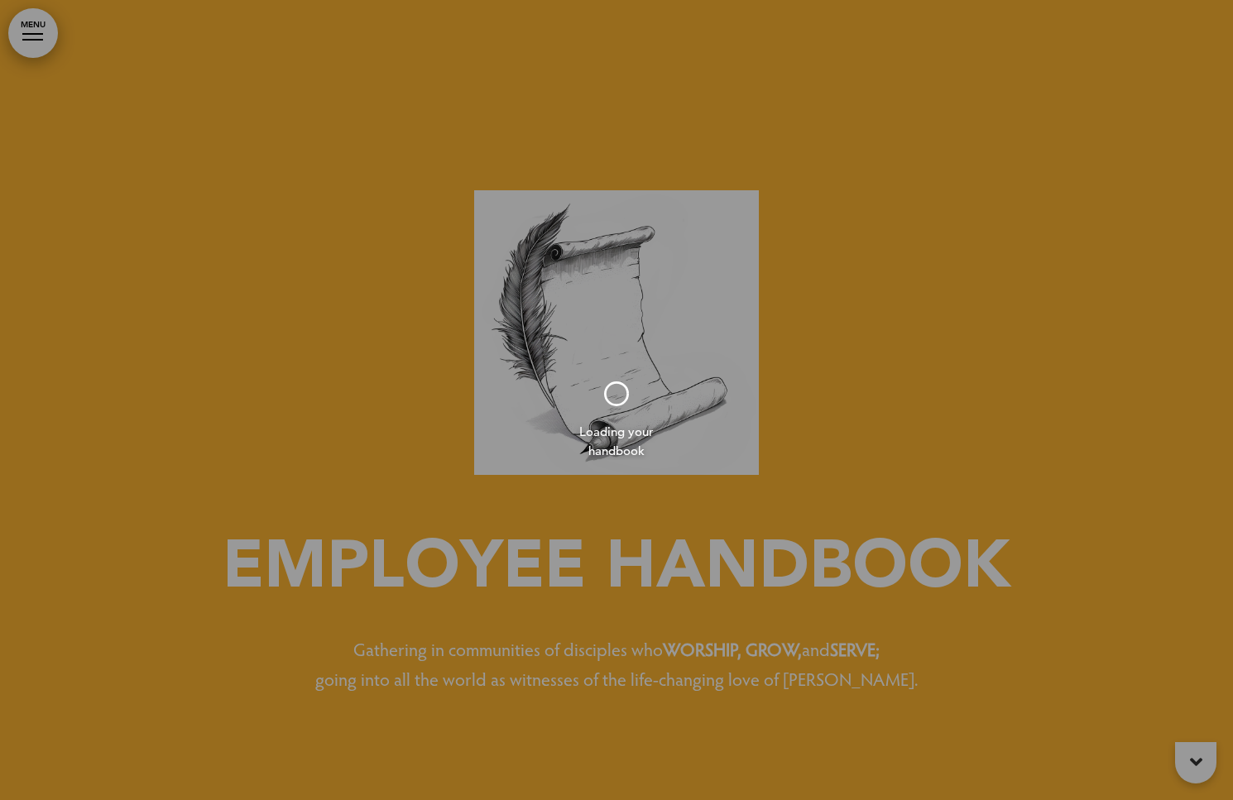
click at [31, 35] on div at bounding box center [616, 400] width 1233 height 800
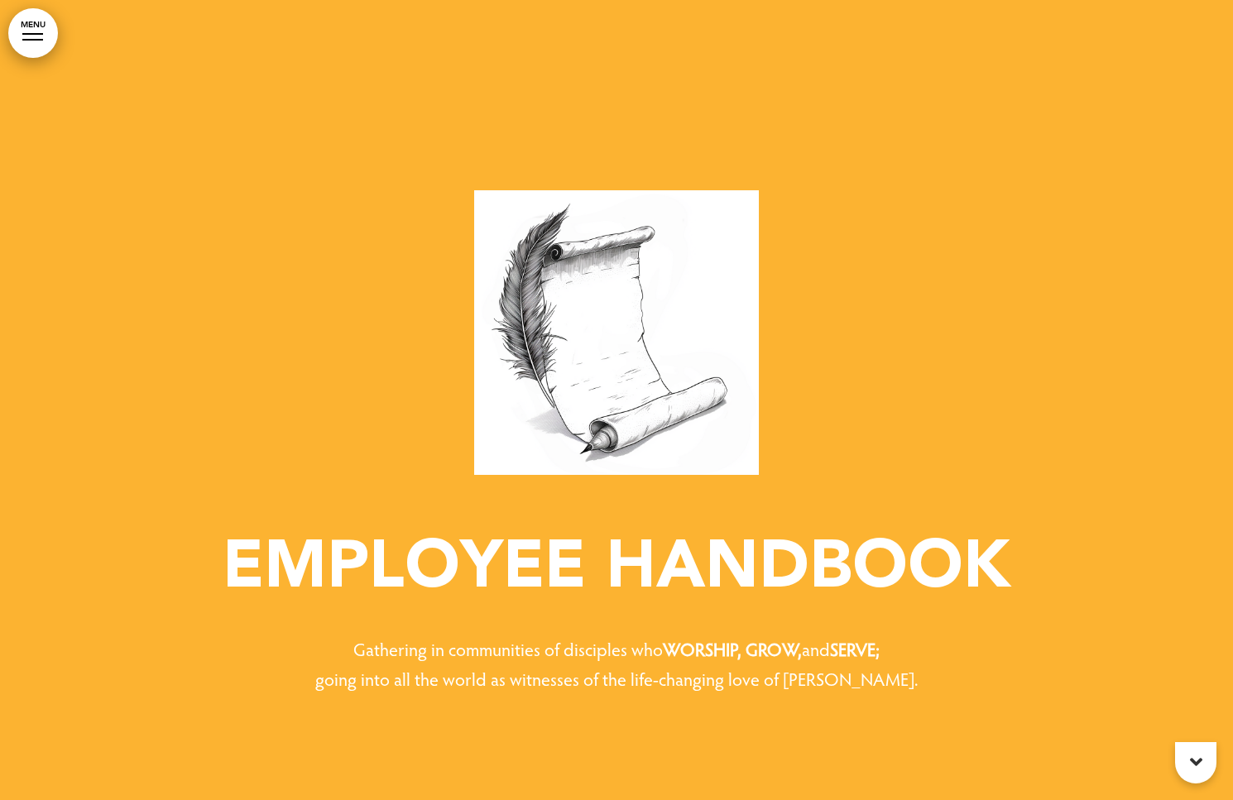
click at [34, 39] on div at bounding box center [32, 40] width 21 height 2
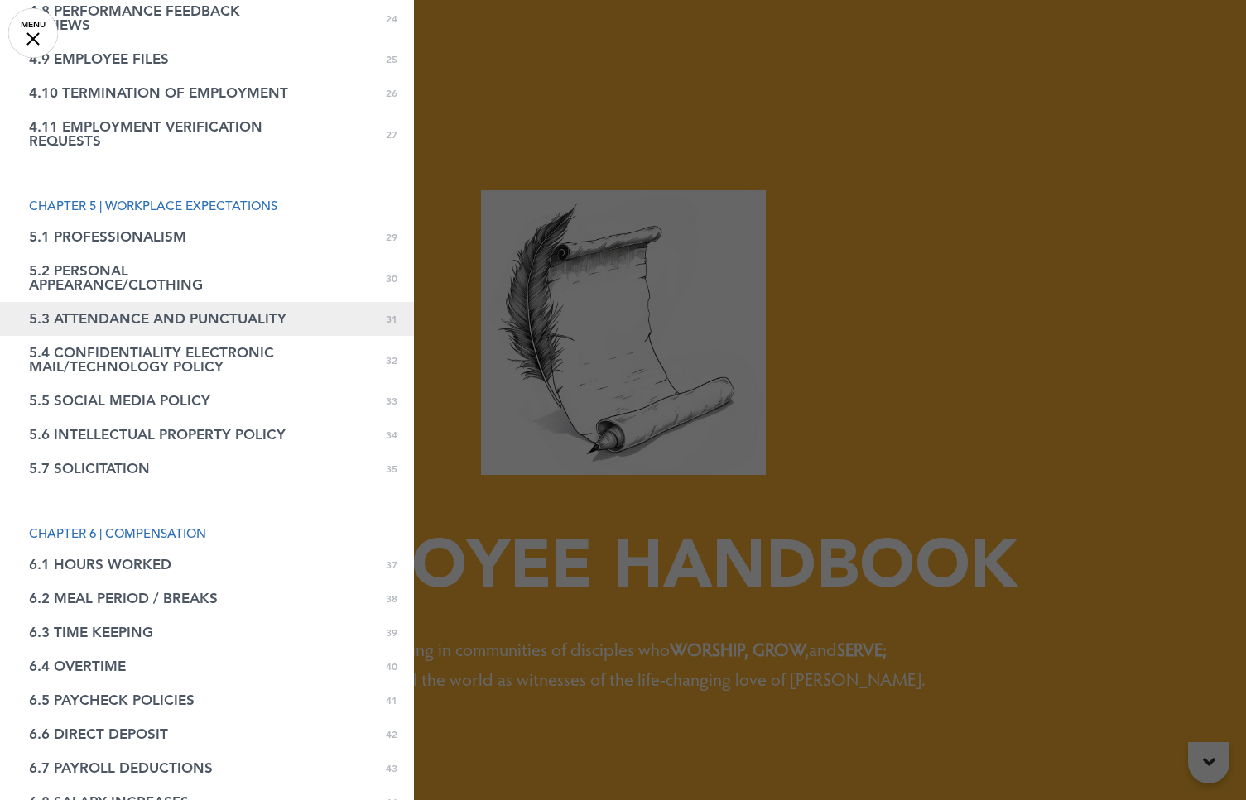
scroll to position [1052, 0]
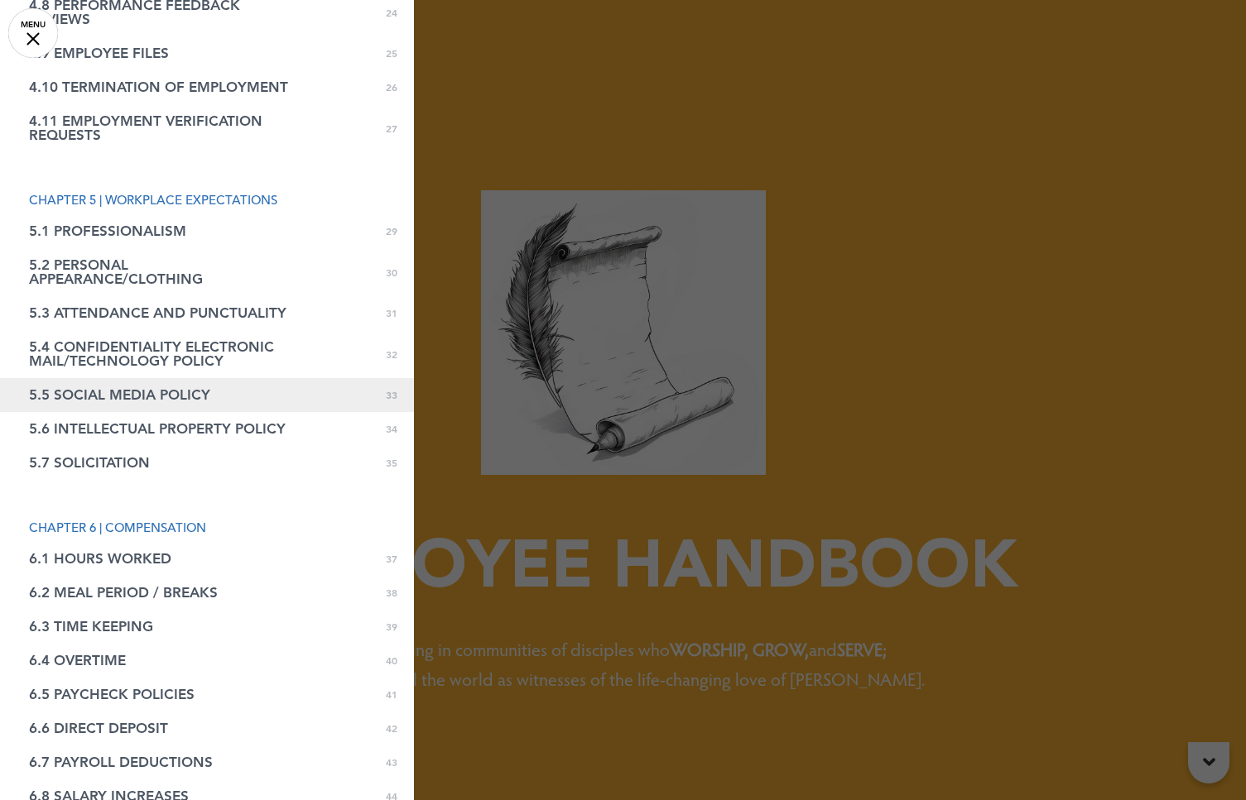
click at [111, 396] on span "5.5 SOCIAL MEDIA POLICY" at bounding box center [119, 395] width 181 height 14
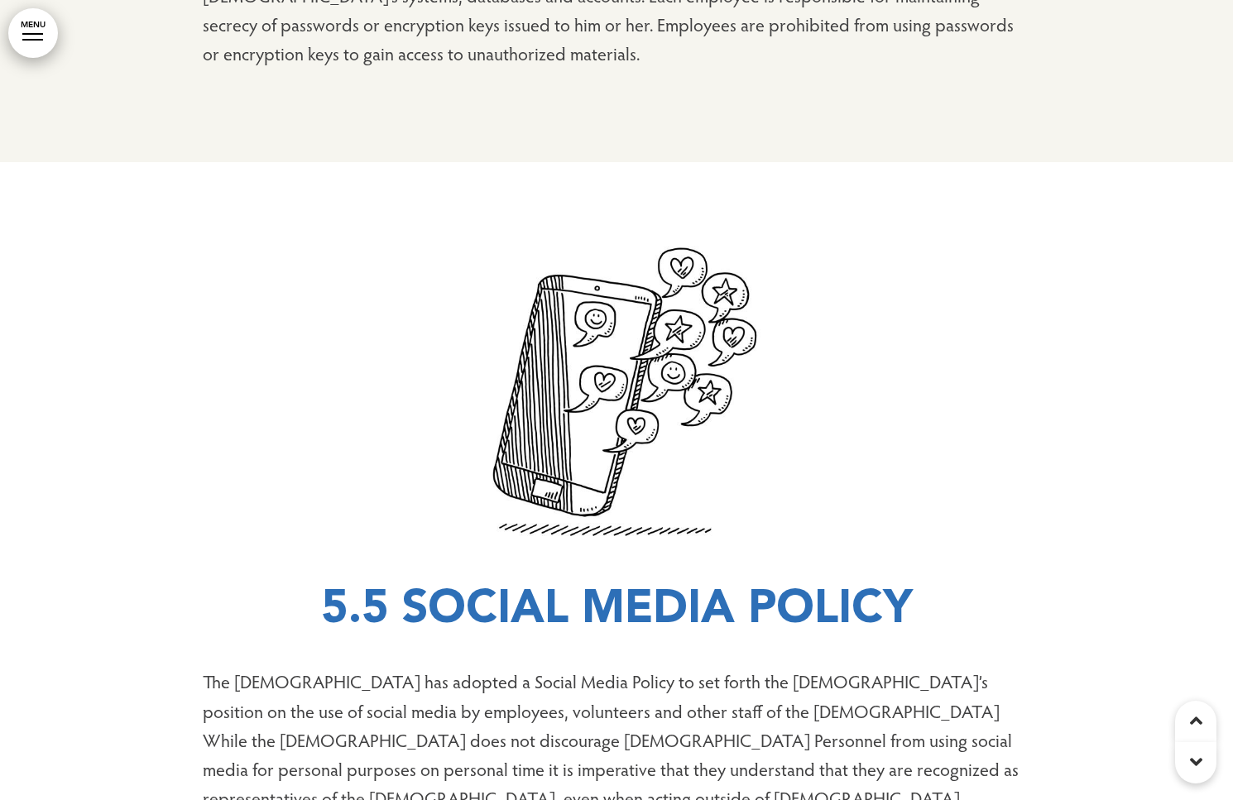
scroll to position [39476, 0]
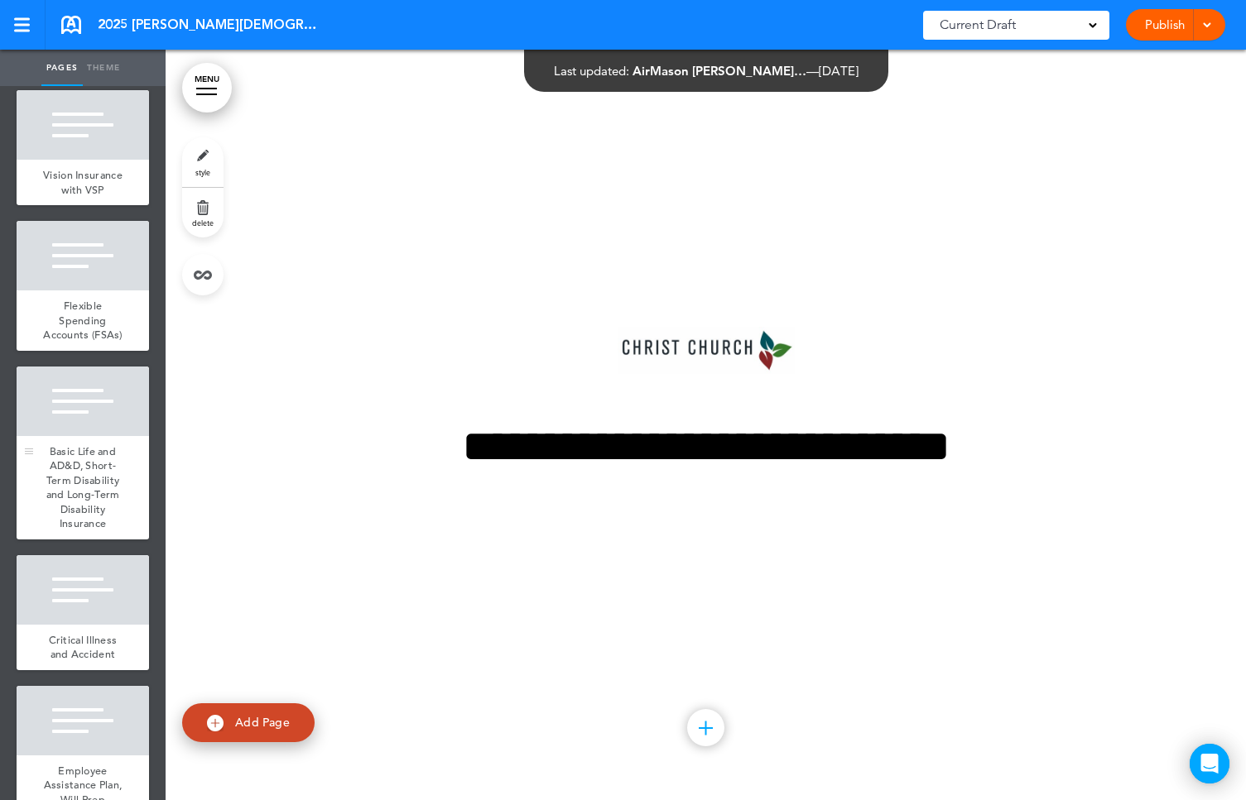
scroll to position [1035, 0]
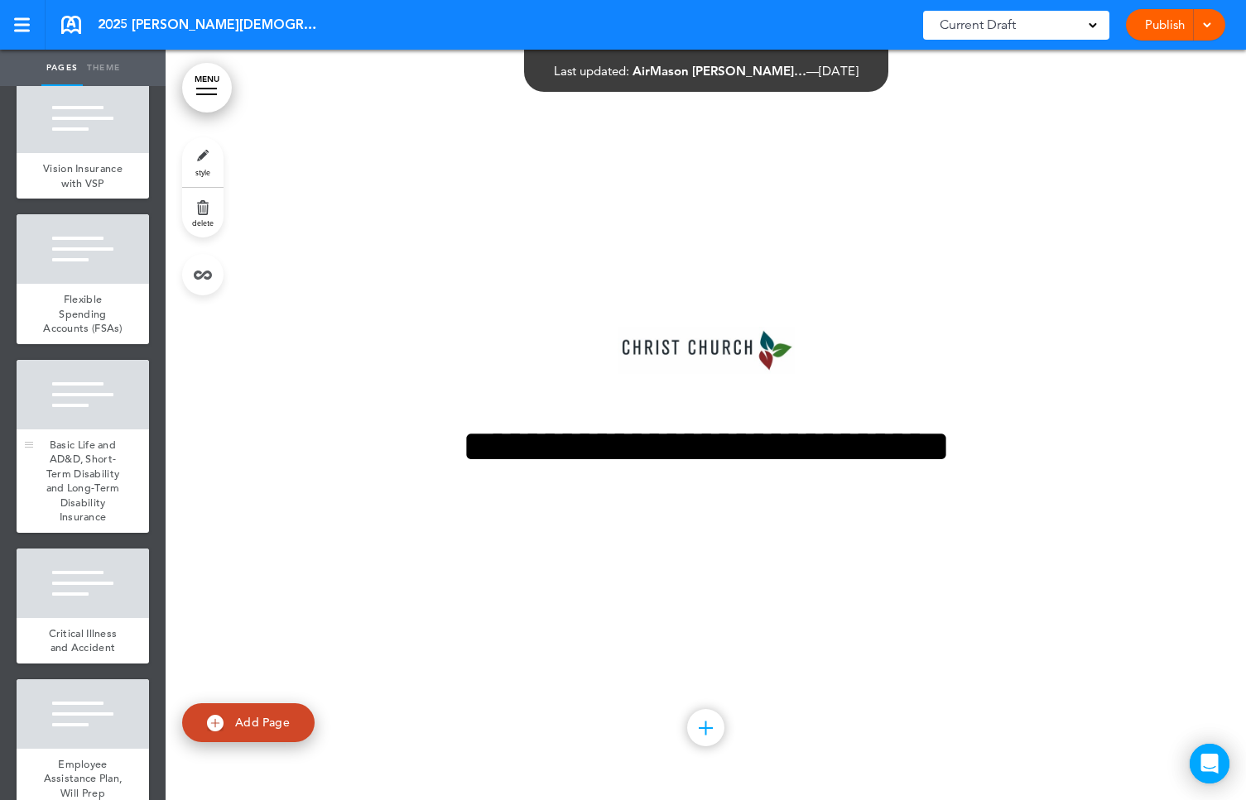
click at [69, 488] on span "Basic Life and AD&D, Short-Term Disability and Long-Term Disability Insurance" at bounding box center [83, 481] width 74 height 87
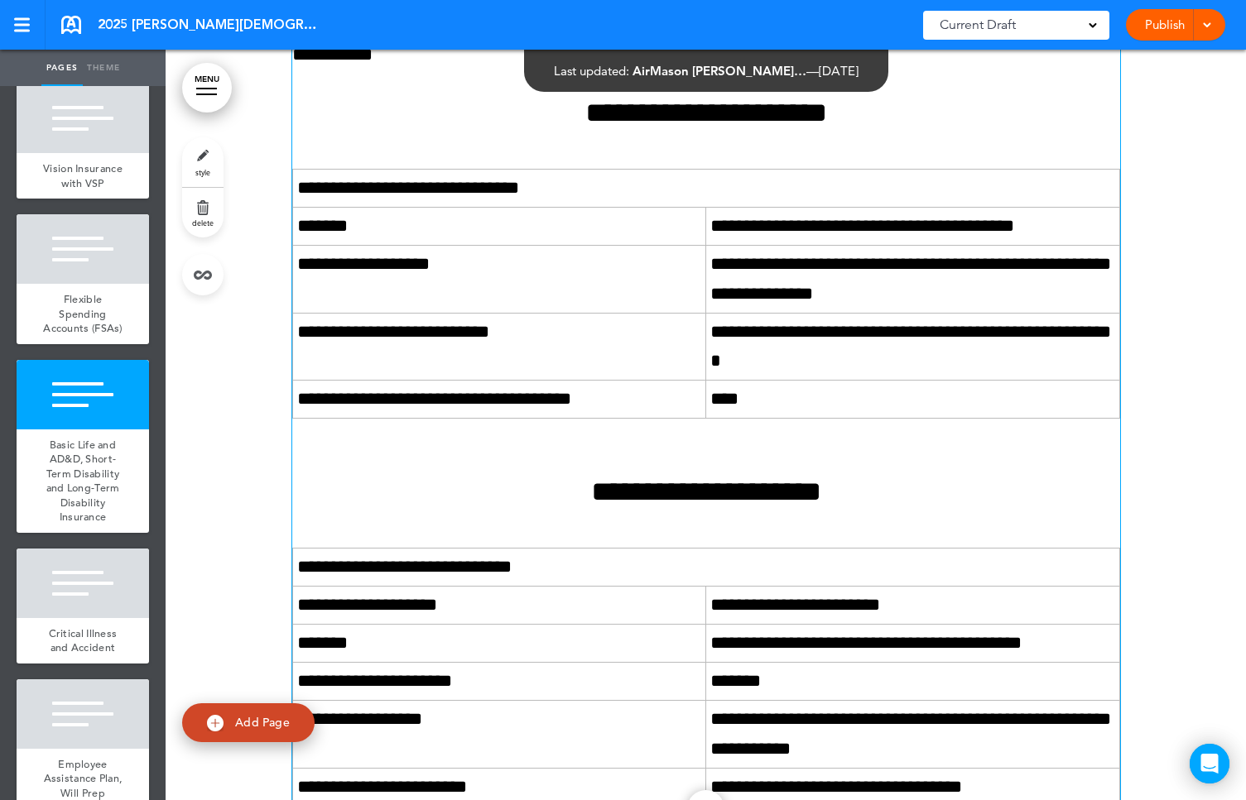
scroll to position [14470, 0]
